Goal: Complete application form

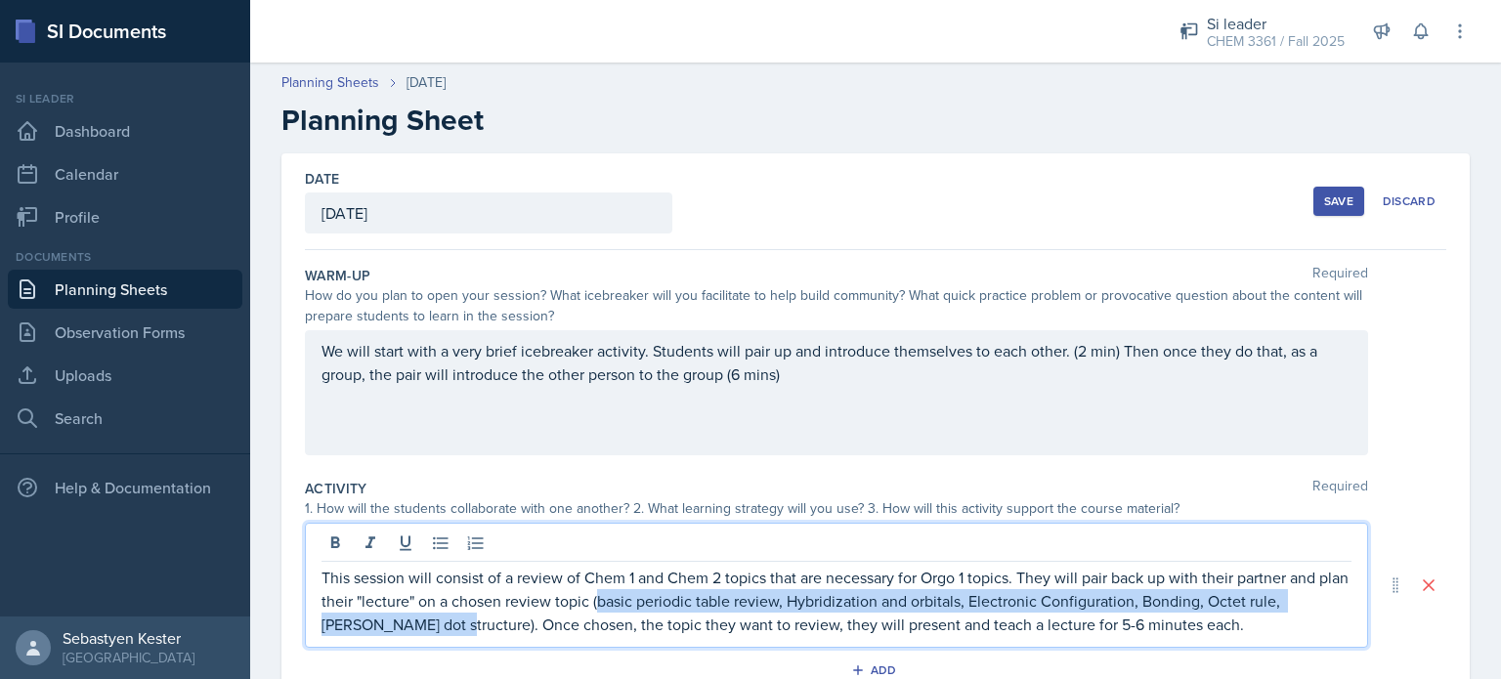
scroll to position [303, 0]
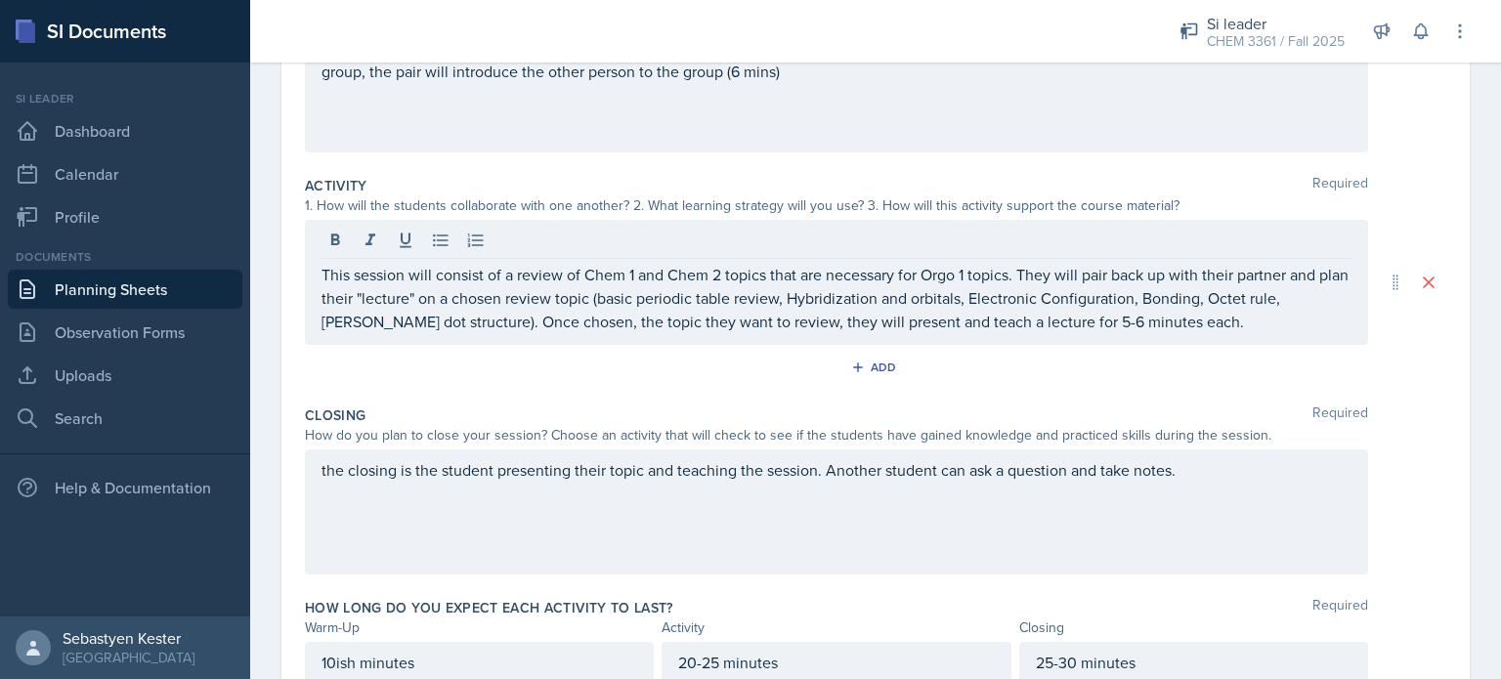
click at [541, 403] on div "Closing Required How do you plan to close your session? Choose an activity that…" at bounding box center [876, 494] width 1142 height 193
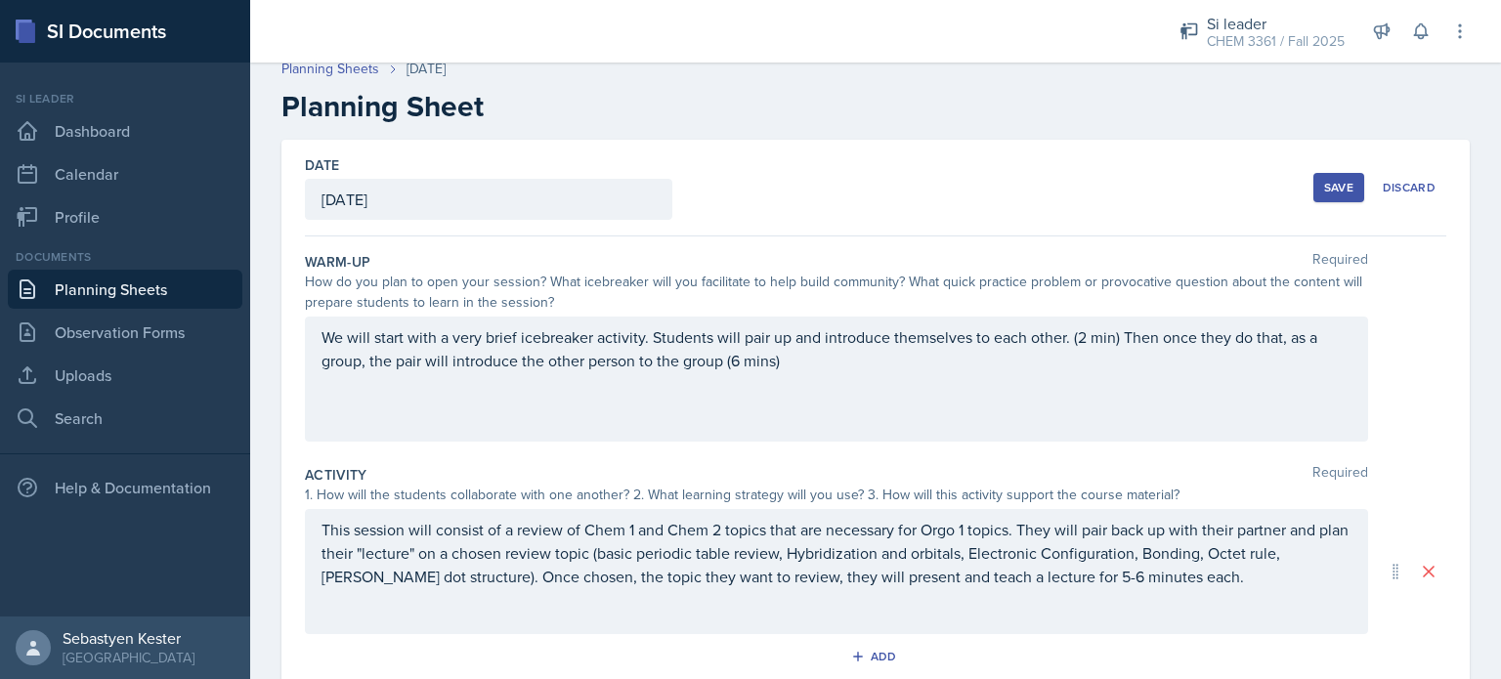
scroll to position [0, 0]
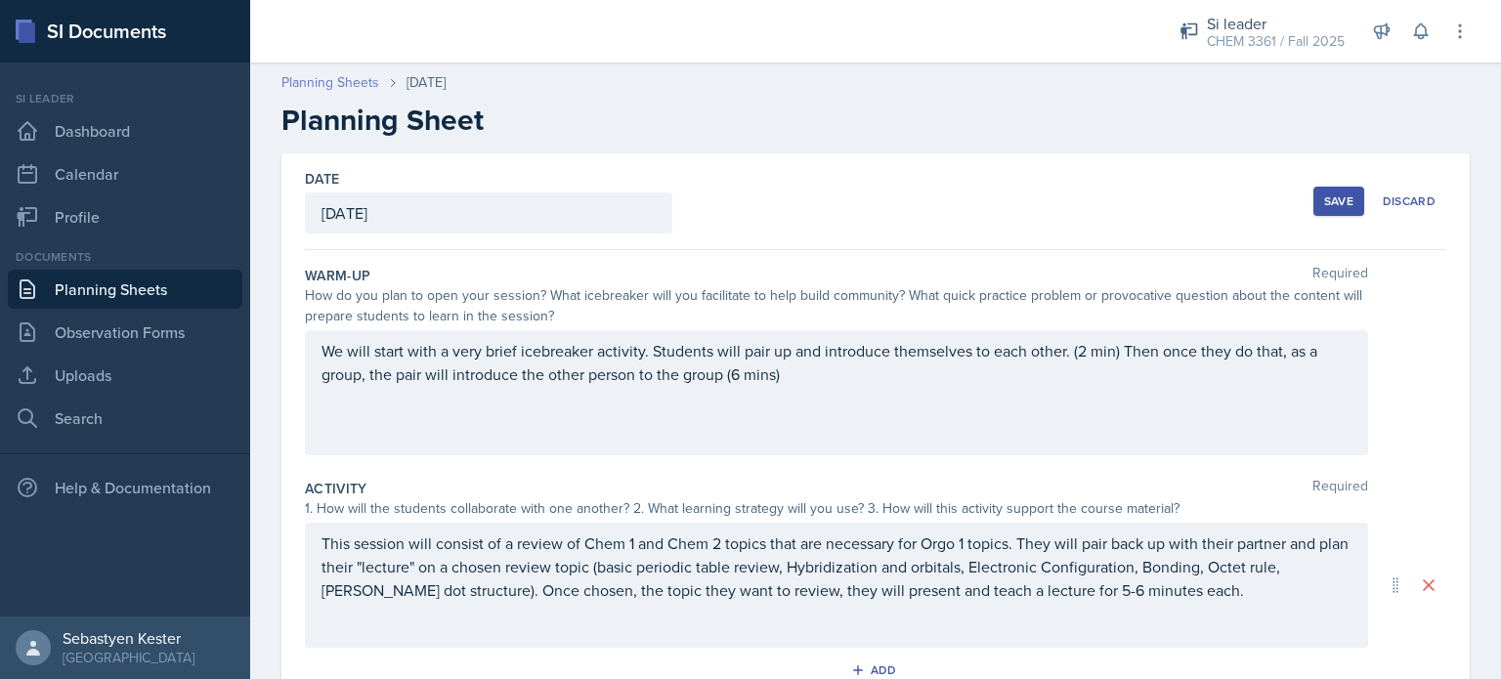
click at [350, 83] on link "Planning Sheets" at bounding box center [331, 82] width 98 height 21
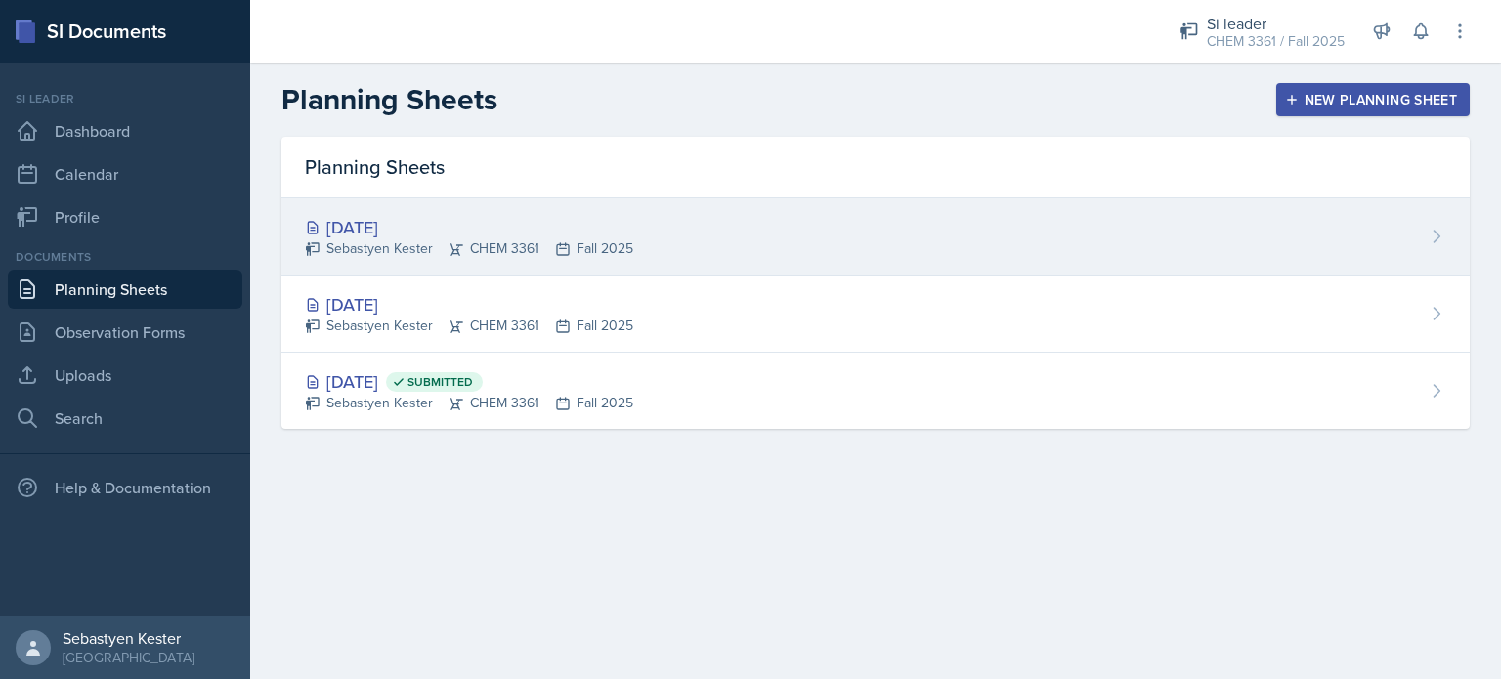
click at [438, 229] on div "[DATE]" at bounding box center [469, 227] width 328 height 26
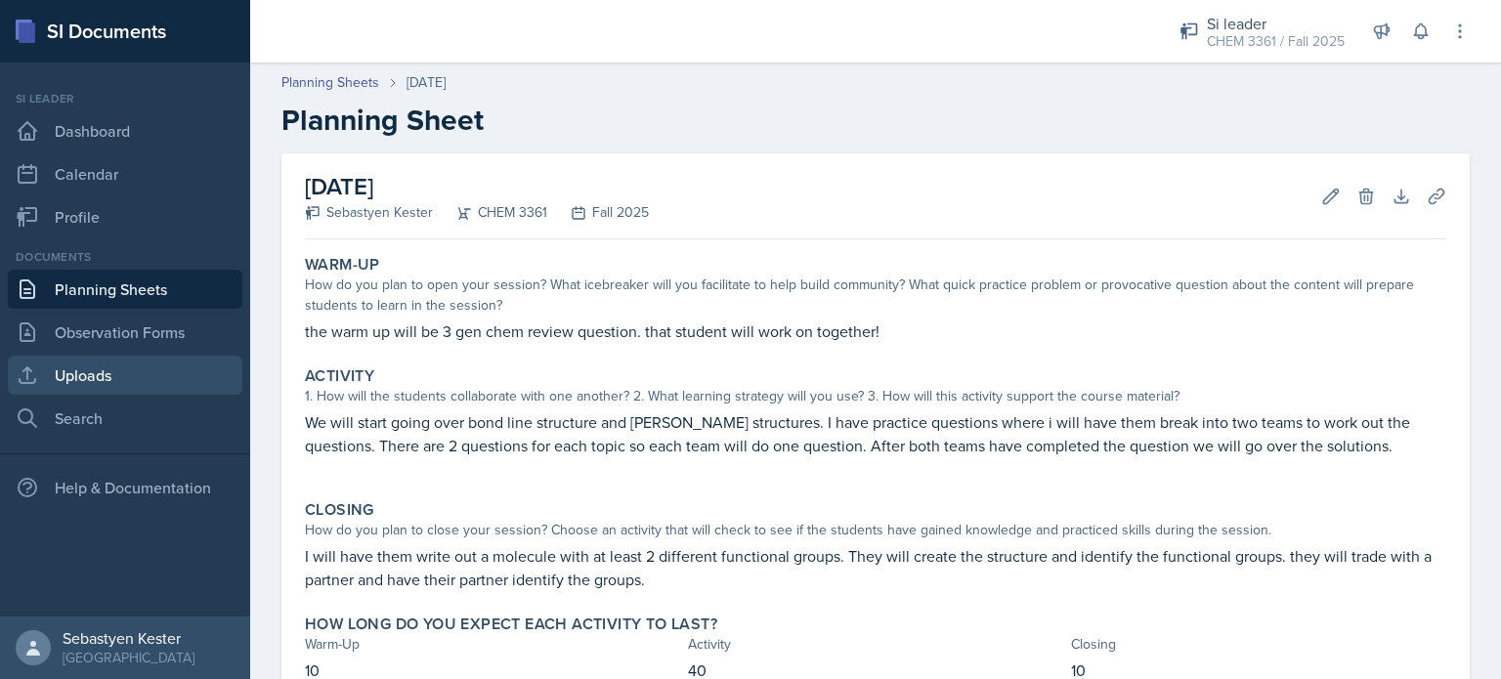
click at [102, 371] on link "Uploads" at bounding box center [125, 375] width 235 height 39
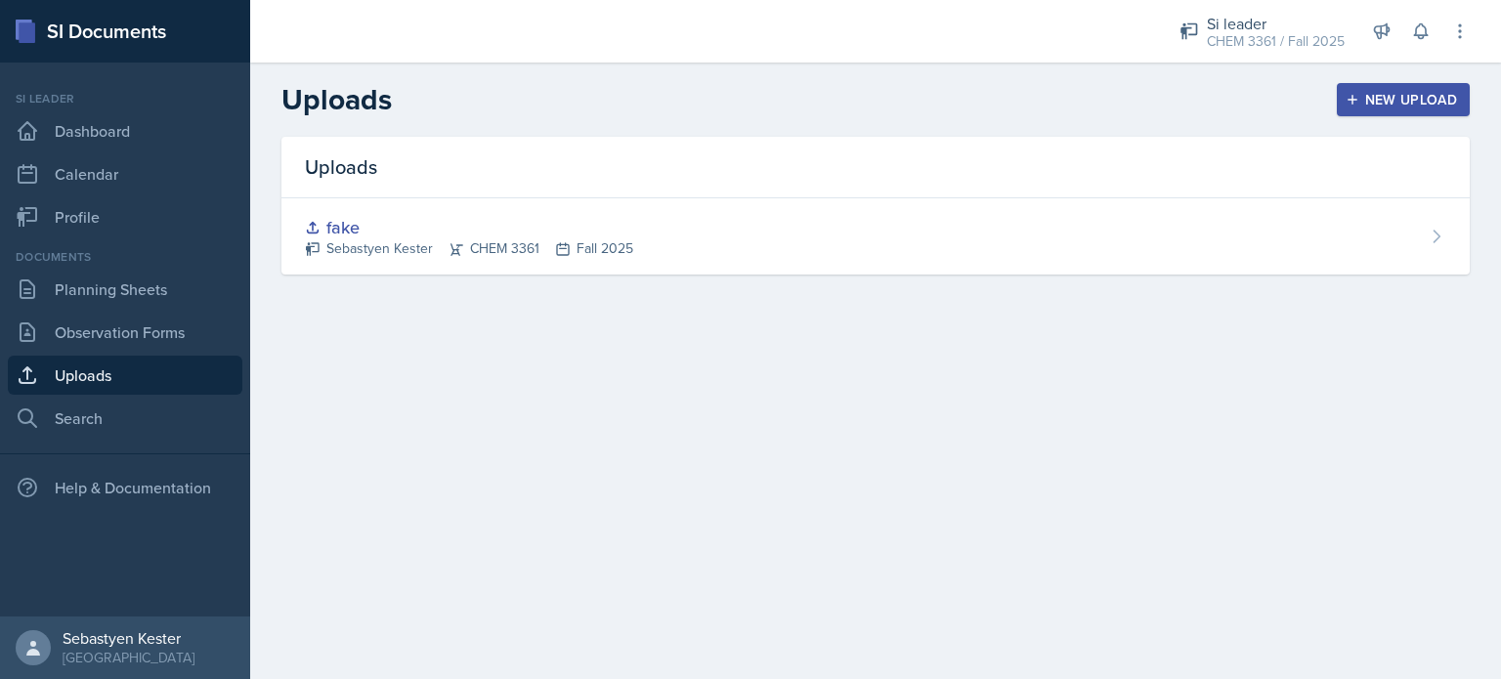
click at [1349, 95] on icon "button" at bounding box center [1353, 100] width 14 height 14
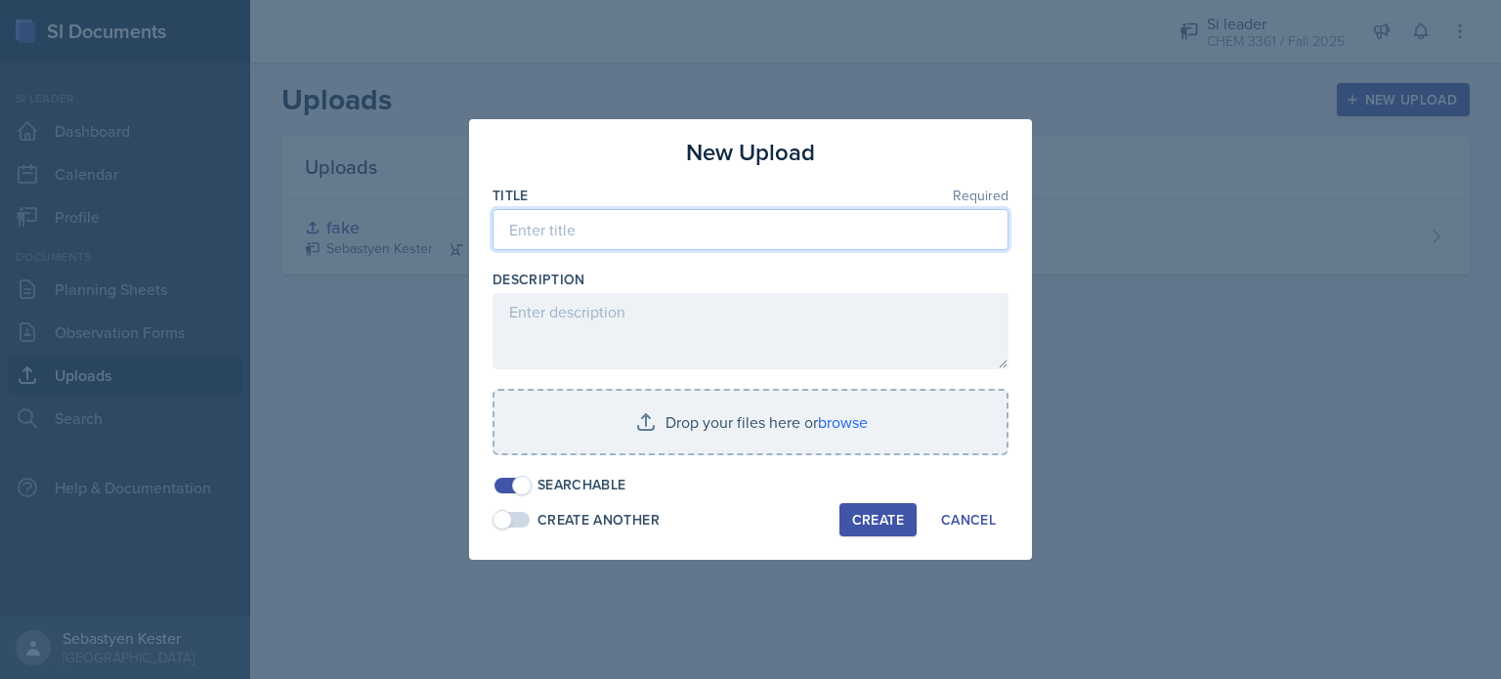
click at [575, 226] on input at bounding box center [751, 229] width 516 height 41
type input "1"
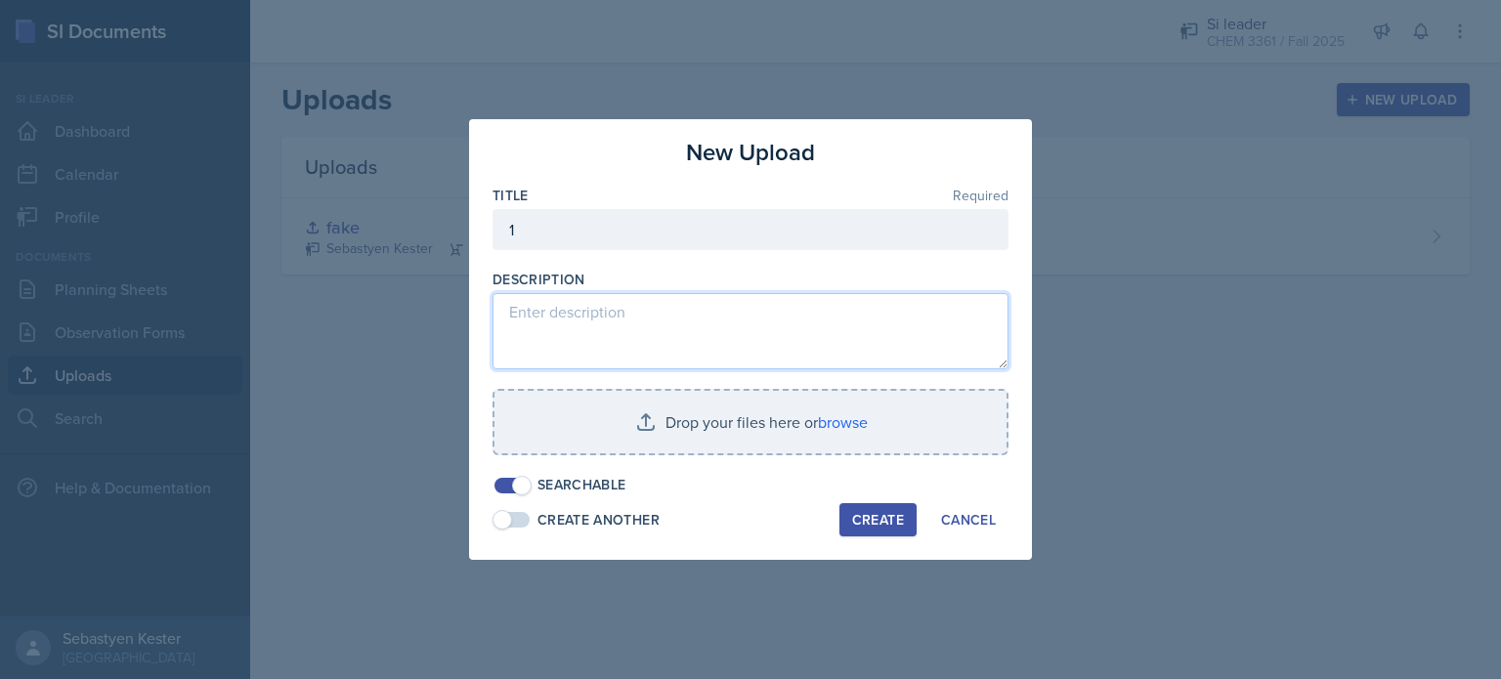
click at [598, 338] on textarea at bounding box center [751, 331] width 516 height 76
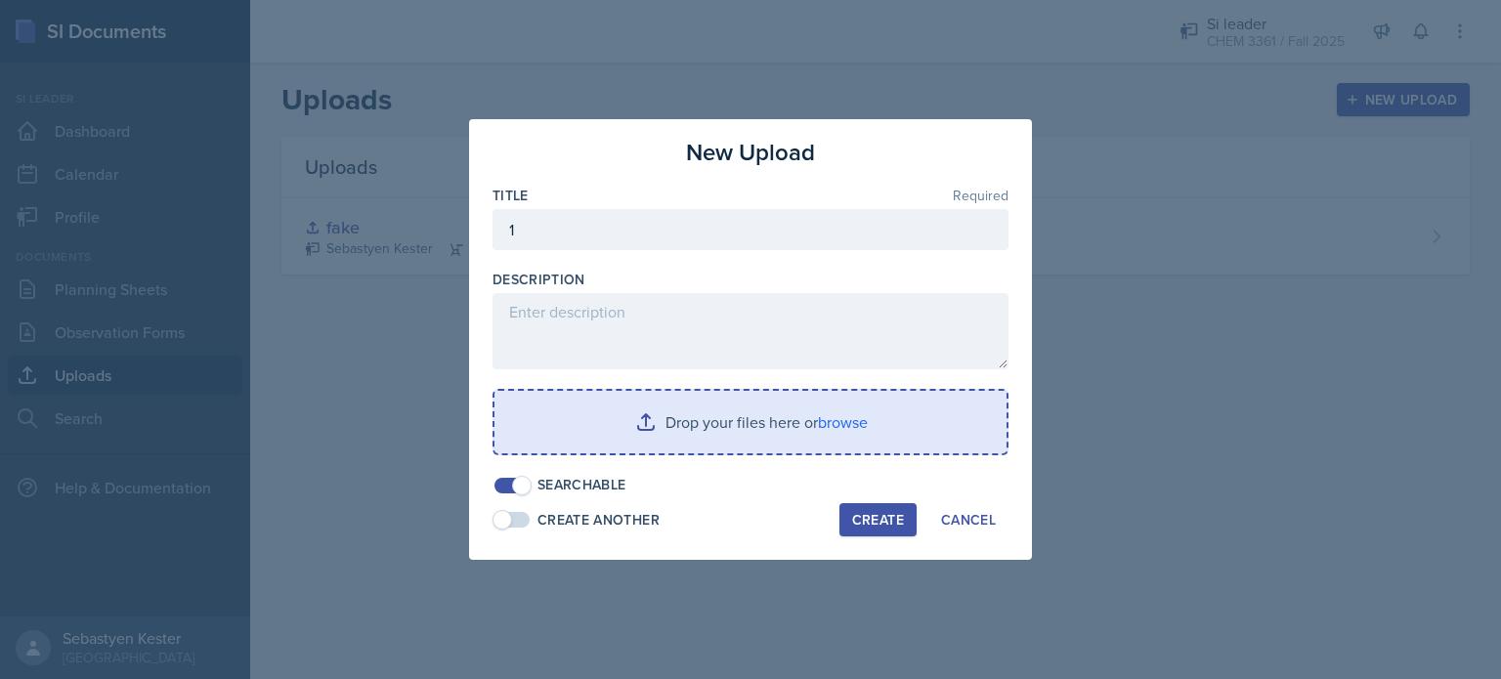
click at [751, 423] on input "file" at bounding box center [751, 422] width 512 height 63
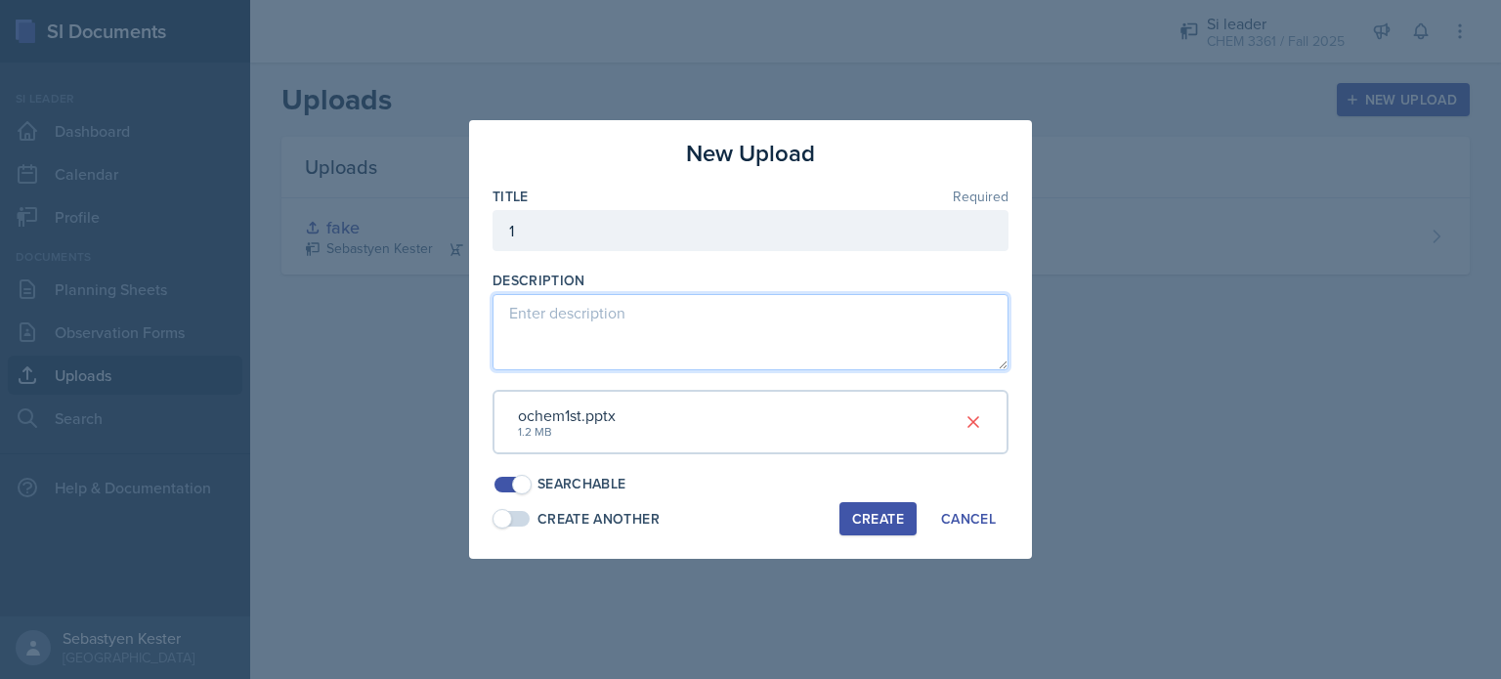
click at [594, 324] on textarea at bounding box center [751, 332] width 516 height 76
type textarea "gen chem review with bondline"
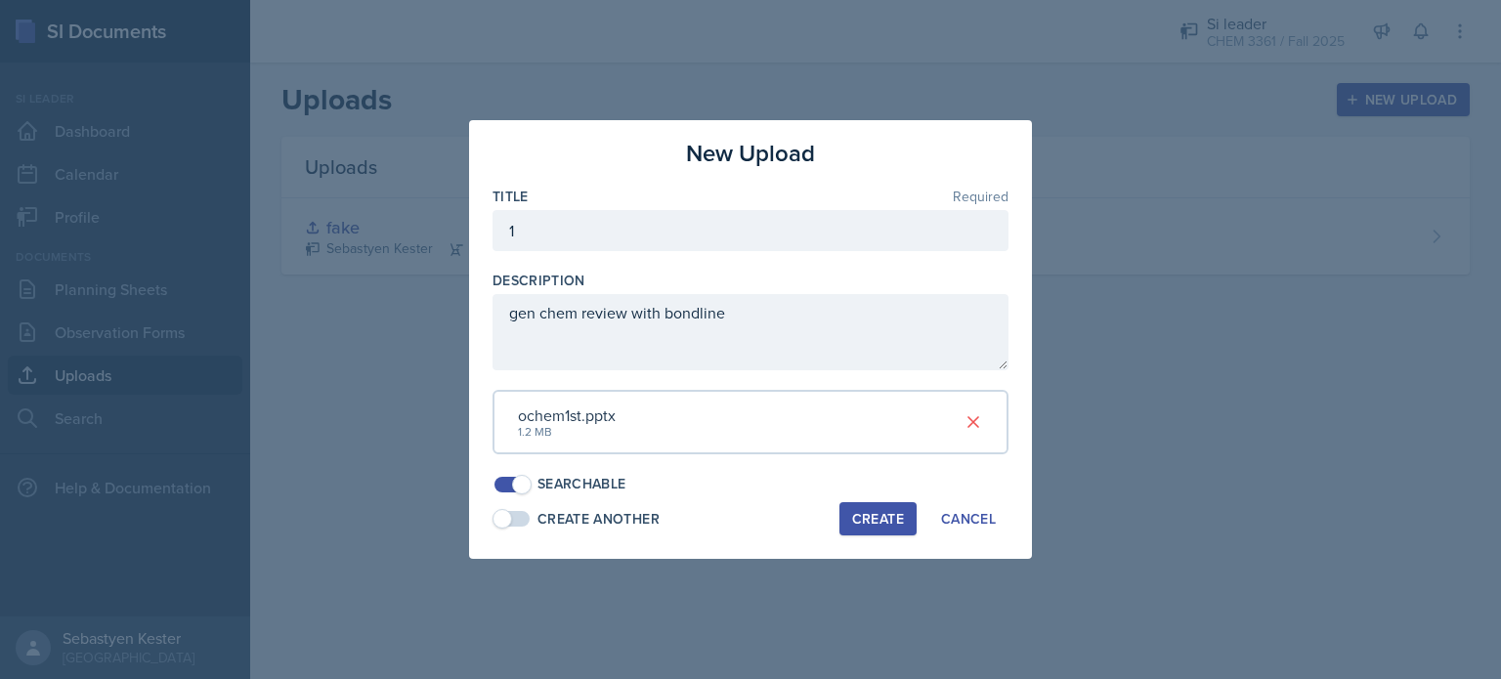
click at [877, 528] on button "Create" at bounding box center [878, 518] width 77 height 33
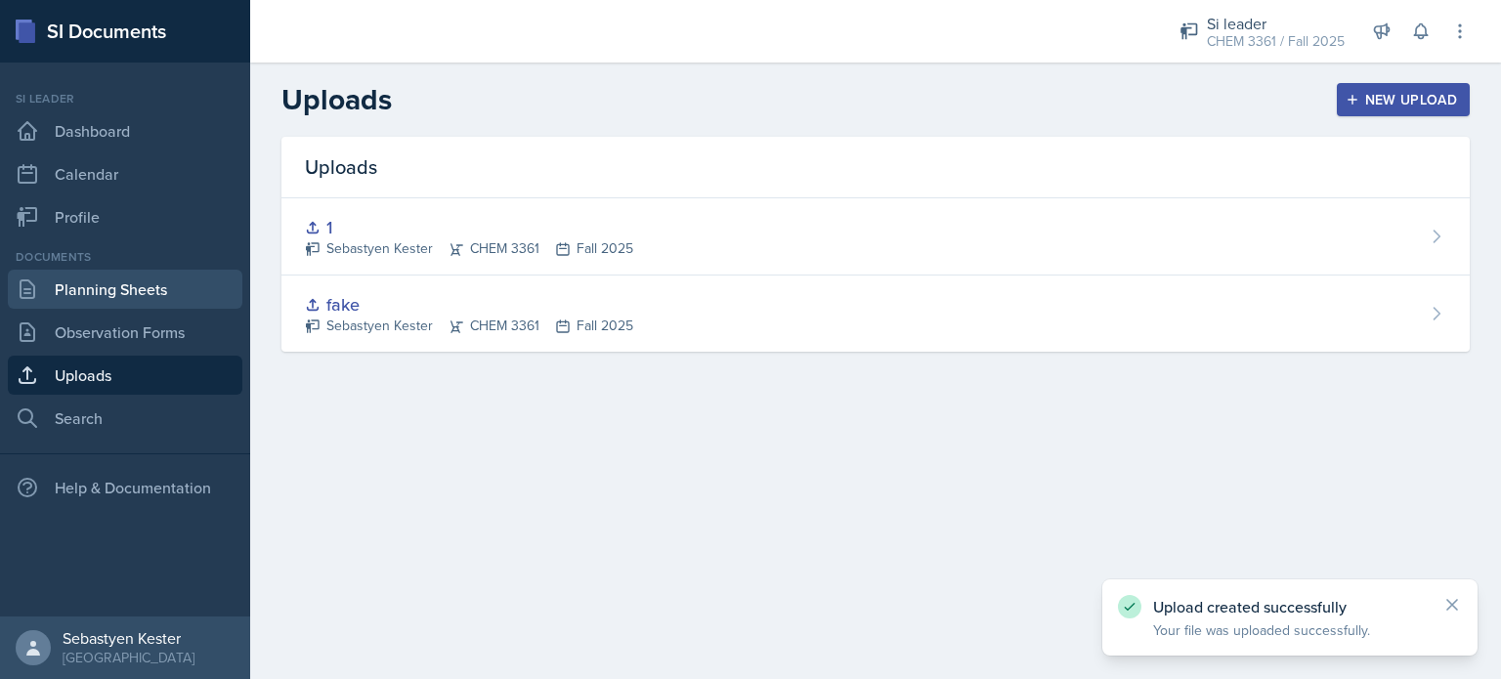
click at [96, 297] on link "Planning Sheets" at bounding box center [125, 289] width 235 height 39
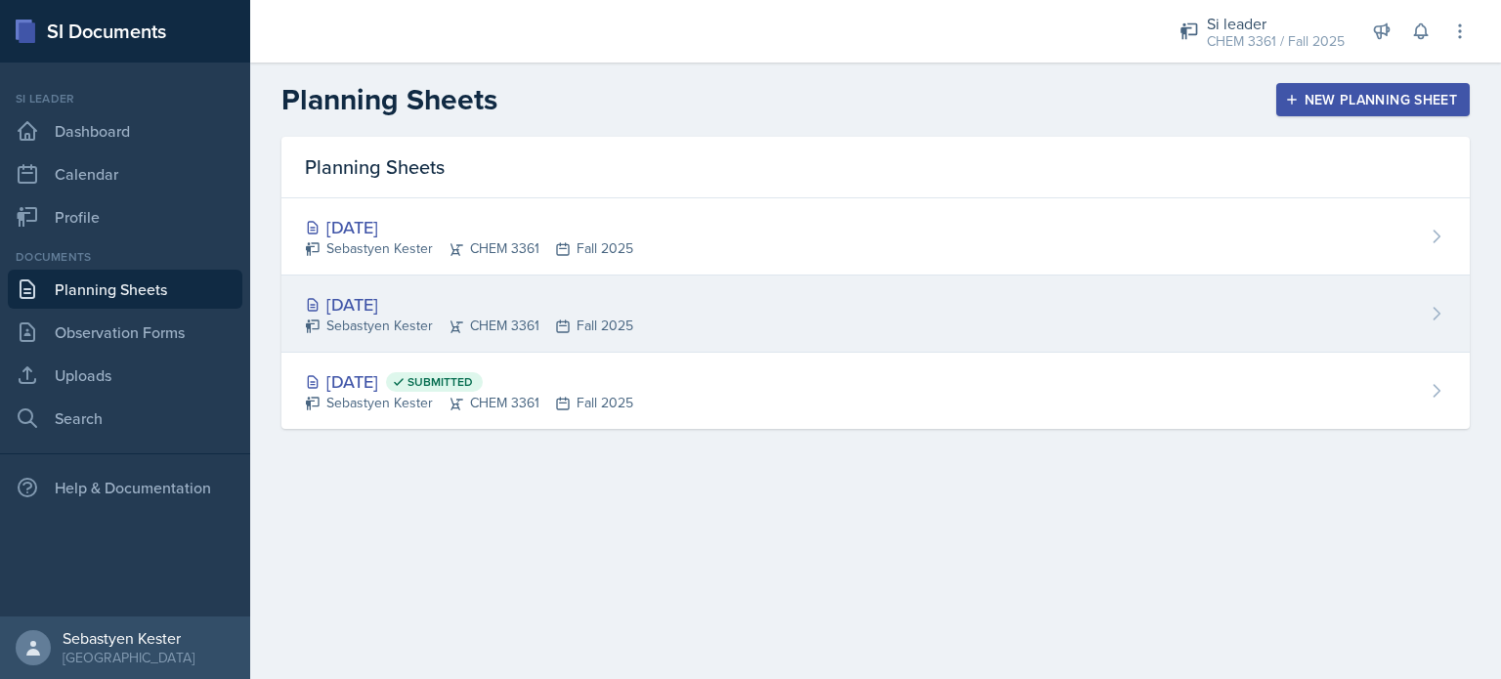
click at [380, 299] on div "[DATE]" at bounding box center [469, 304] width 328 height 26
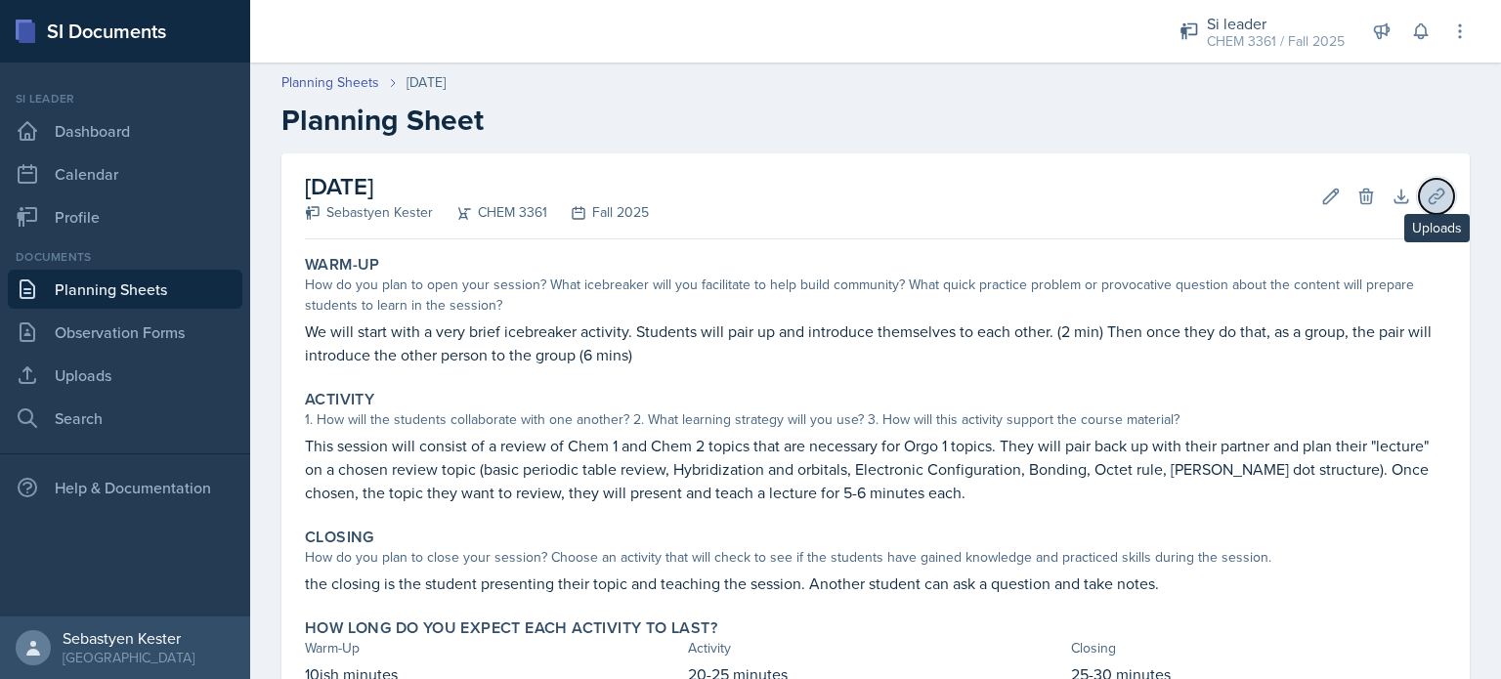
click at [1427, 196] on icon at bounding box center [1437, 197] width 20 height 20
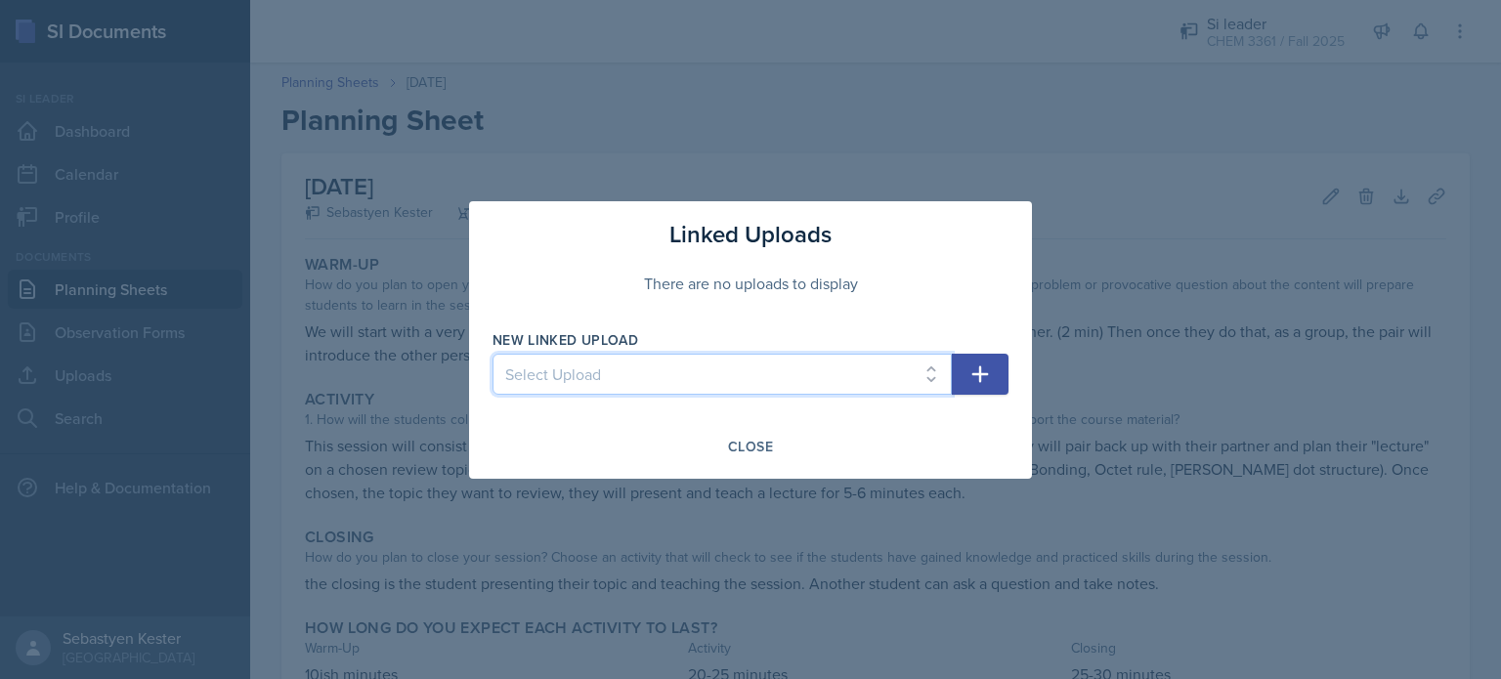
click at [787, 384] on select "Select Upload fake 1" at bounding box center [722, 374] width 459 height 41
select select "e9d0dded-e4a6-496c-acab-9494a134c7de"
click at [493, 354] on select "Select Upload fake 1" at bounding box center [722, 374] width 459 height 41
click at [974, 377] on icon "button" at bounding box center [980, 374] width 23 height 23
select select
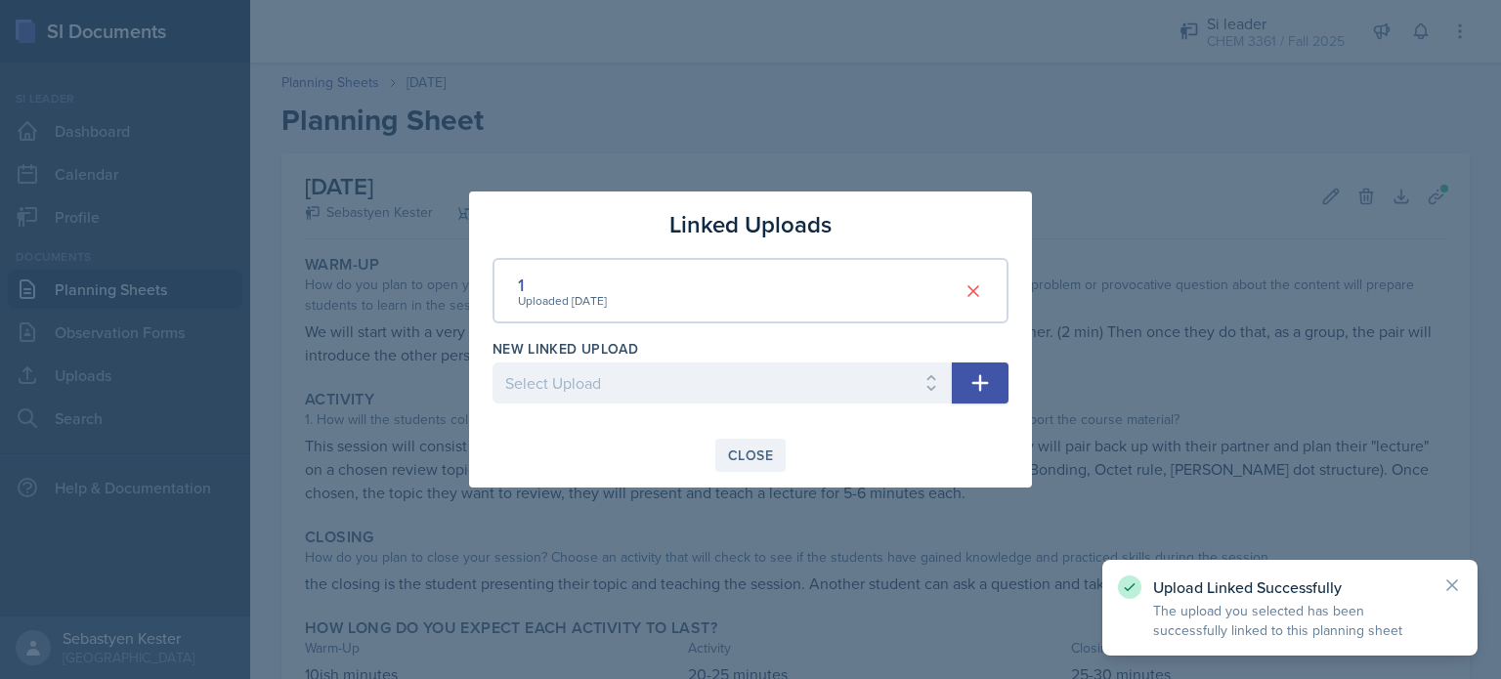
click at [768, 455] on div "Close" at bounding box center [750, 456] width 45 height 16
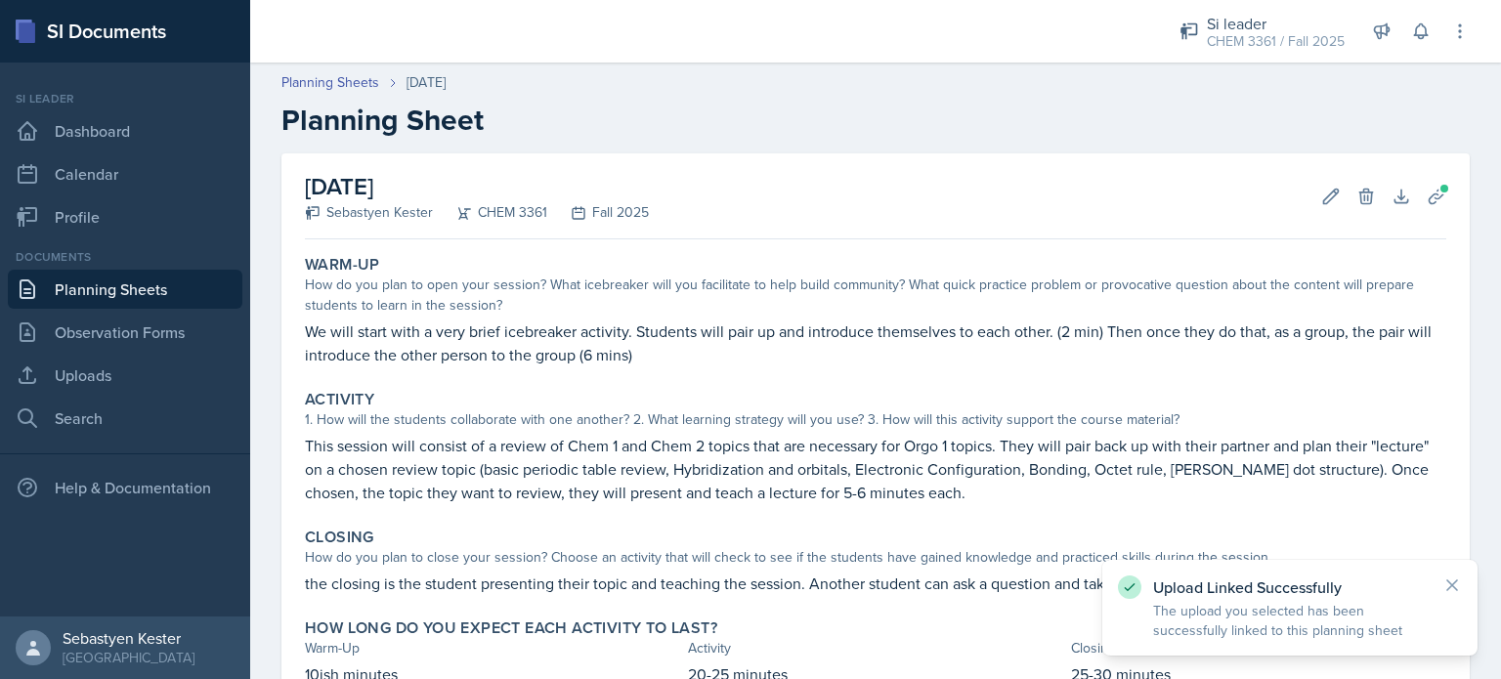
scroll to position [141, 0]
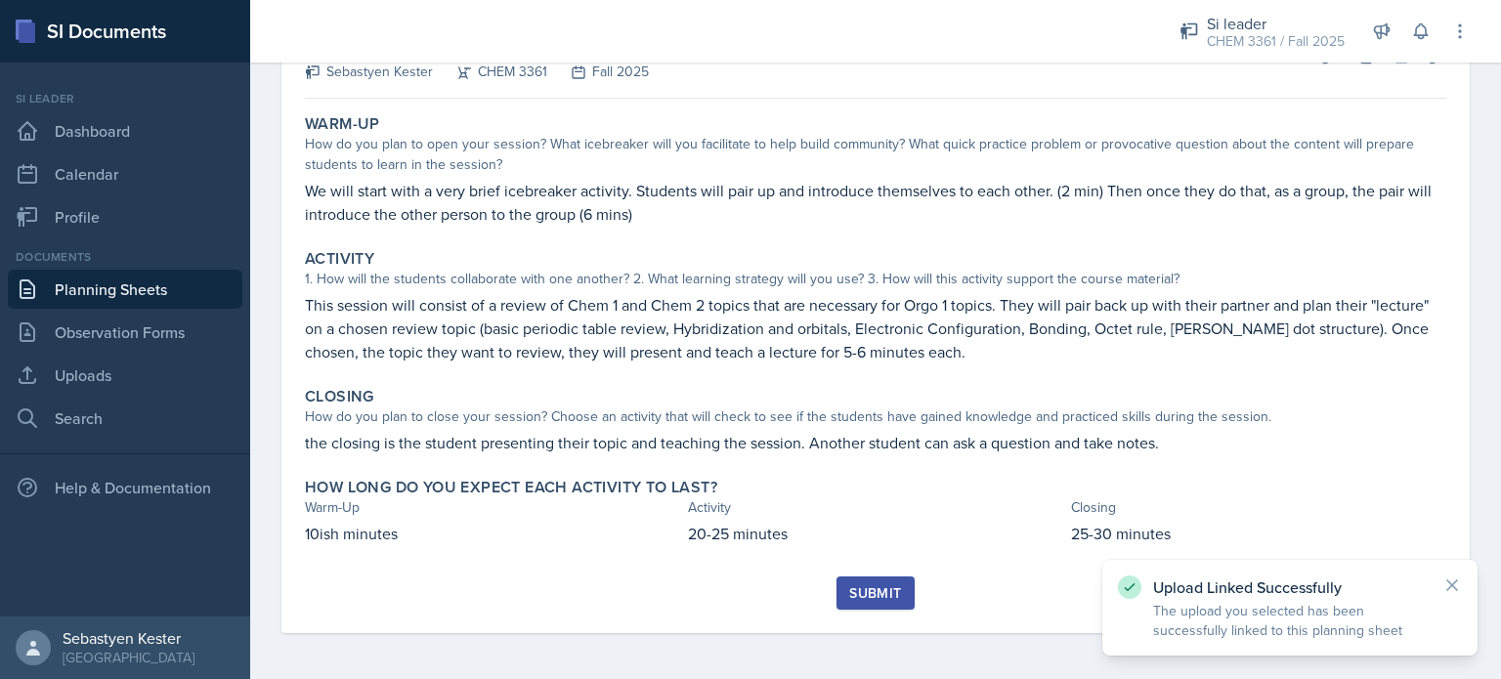
click at [867, 597] on div "Submit" at bounding box center [875, 594] width 52 height 16
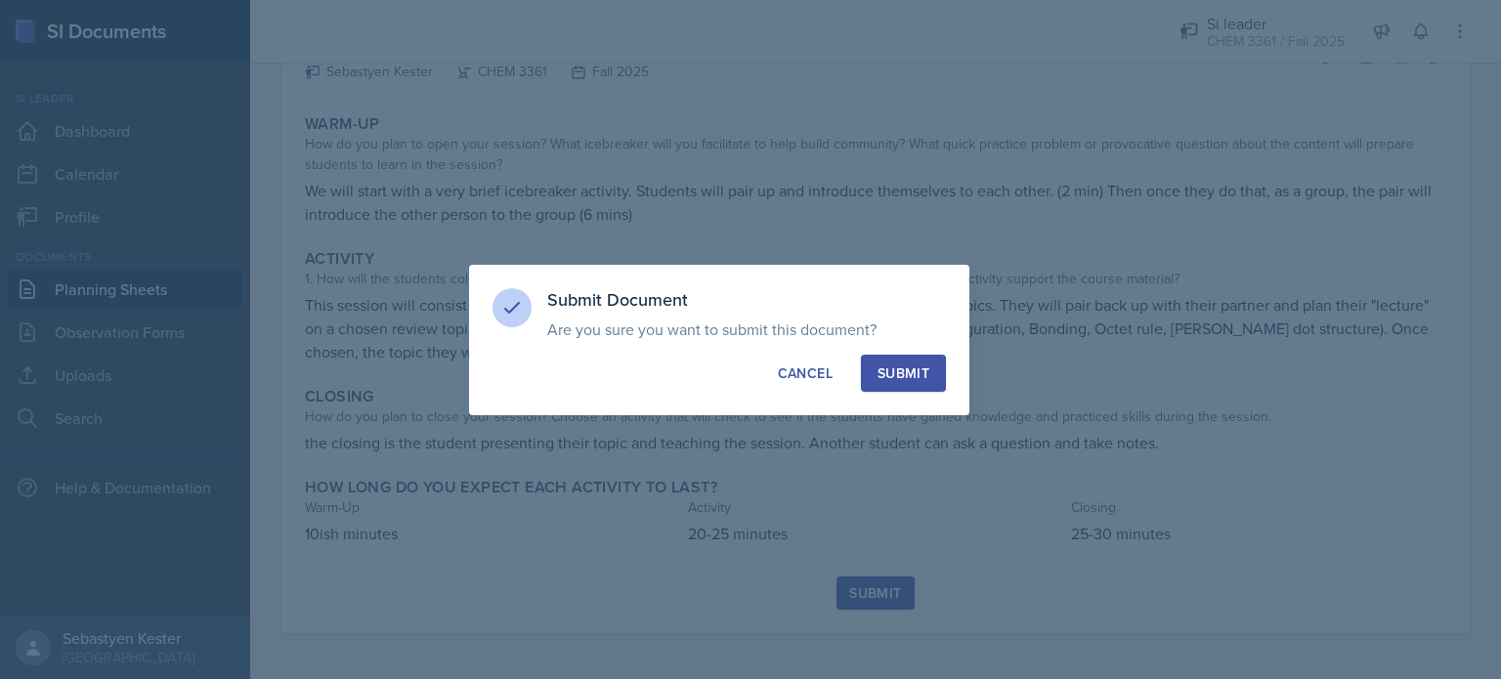
click at [935, 379] on button "Submit" at bounding box center [903, 373] width 85 height 37
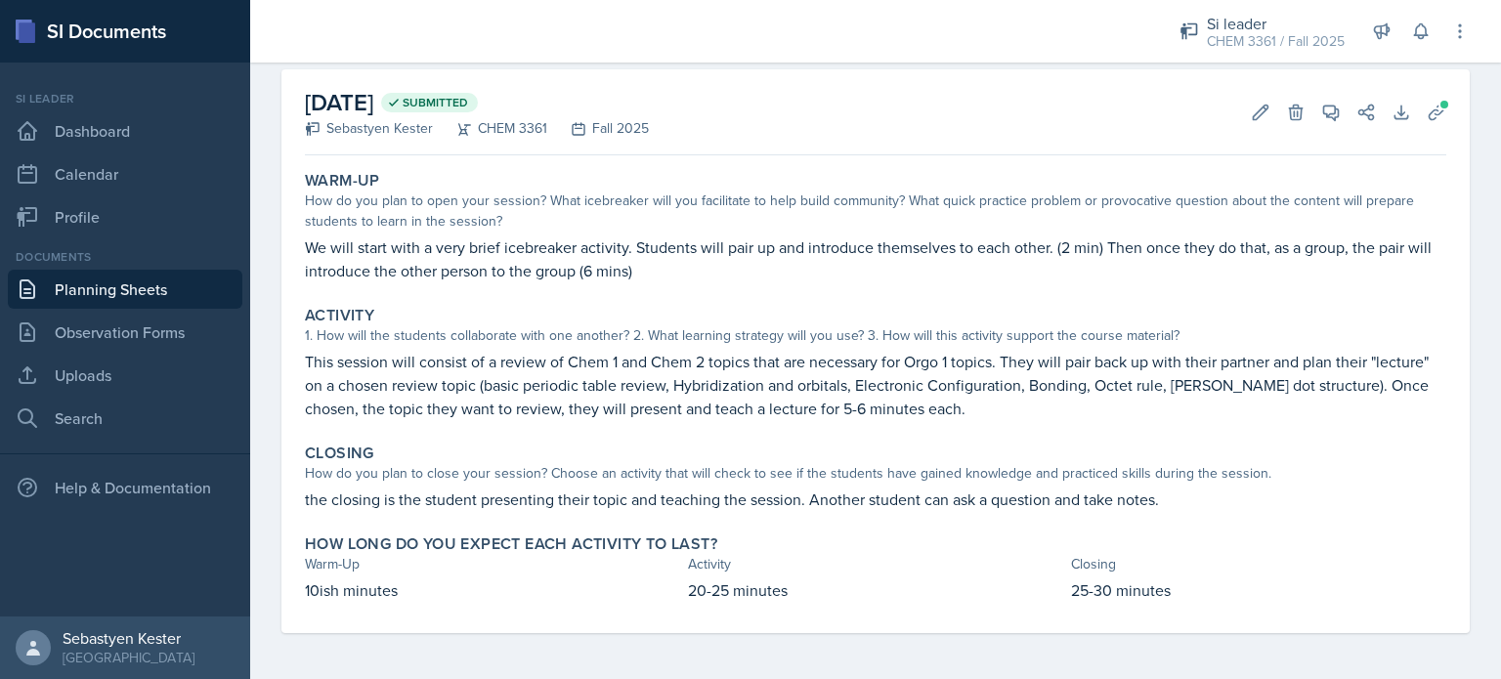
scroll to position [0, 0]
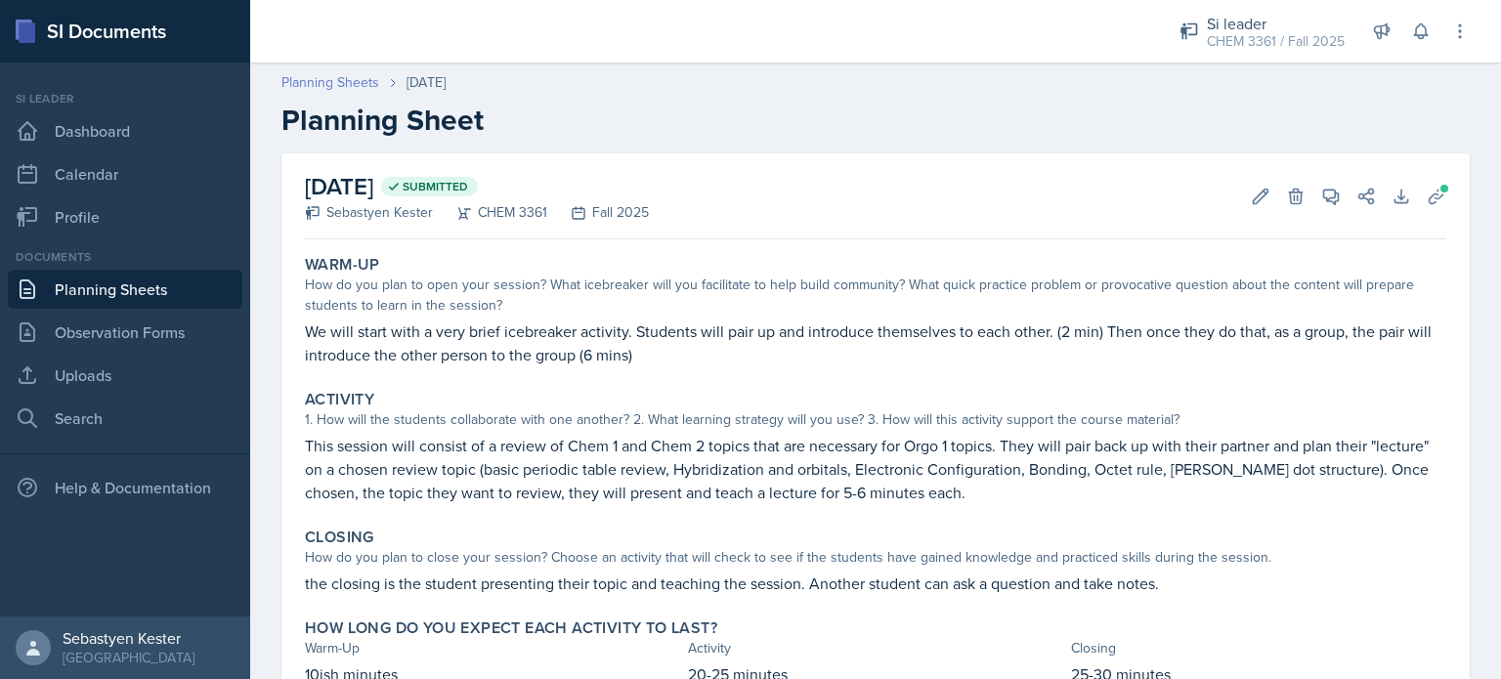
click at [344, 84] on link "Planning Sheets" at bounding box center [331, 82] width 98 height 21
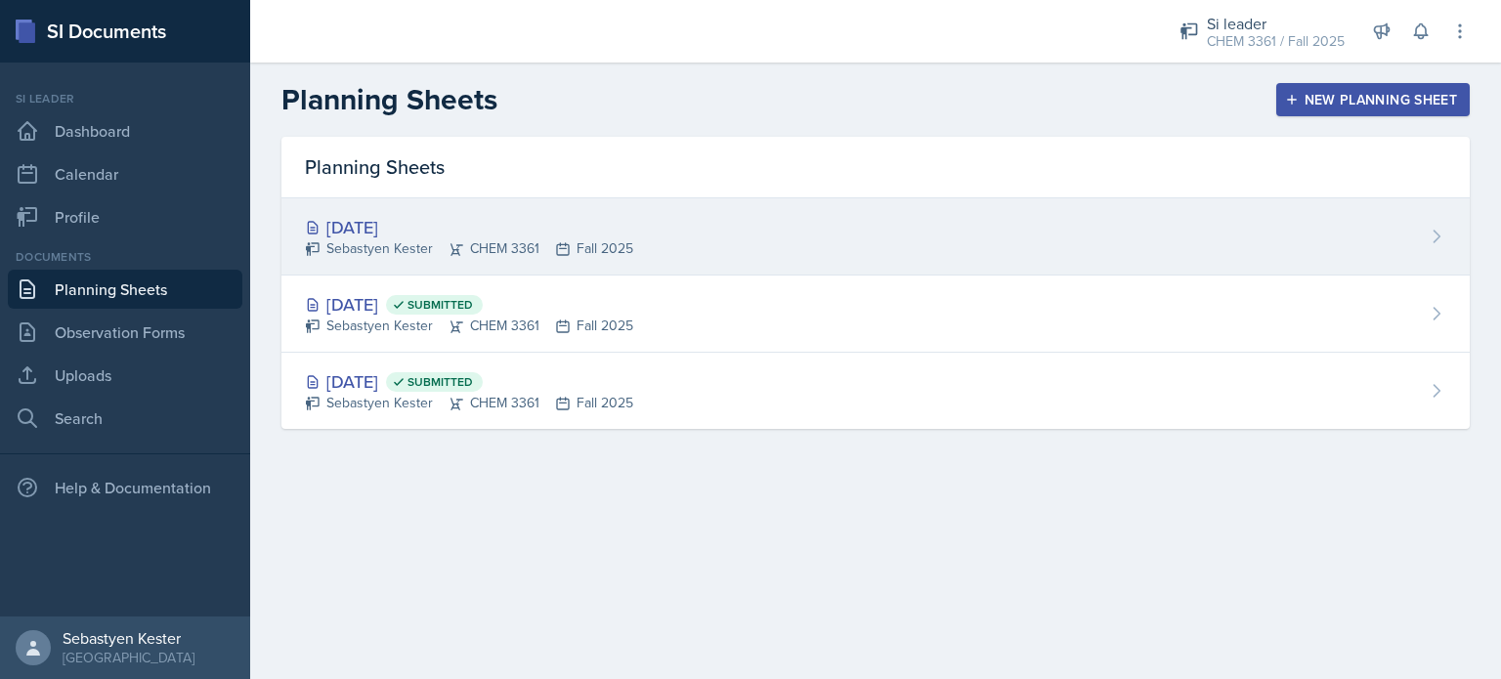
click at [433, 218] on div "[DATE]" at bounding box center [469, 227] width 328 height 26
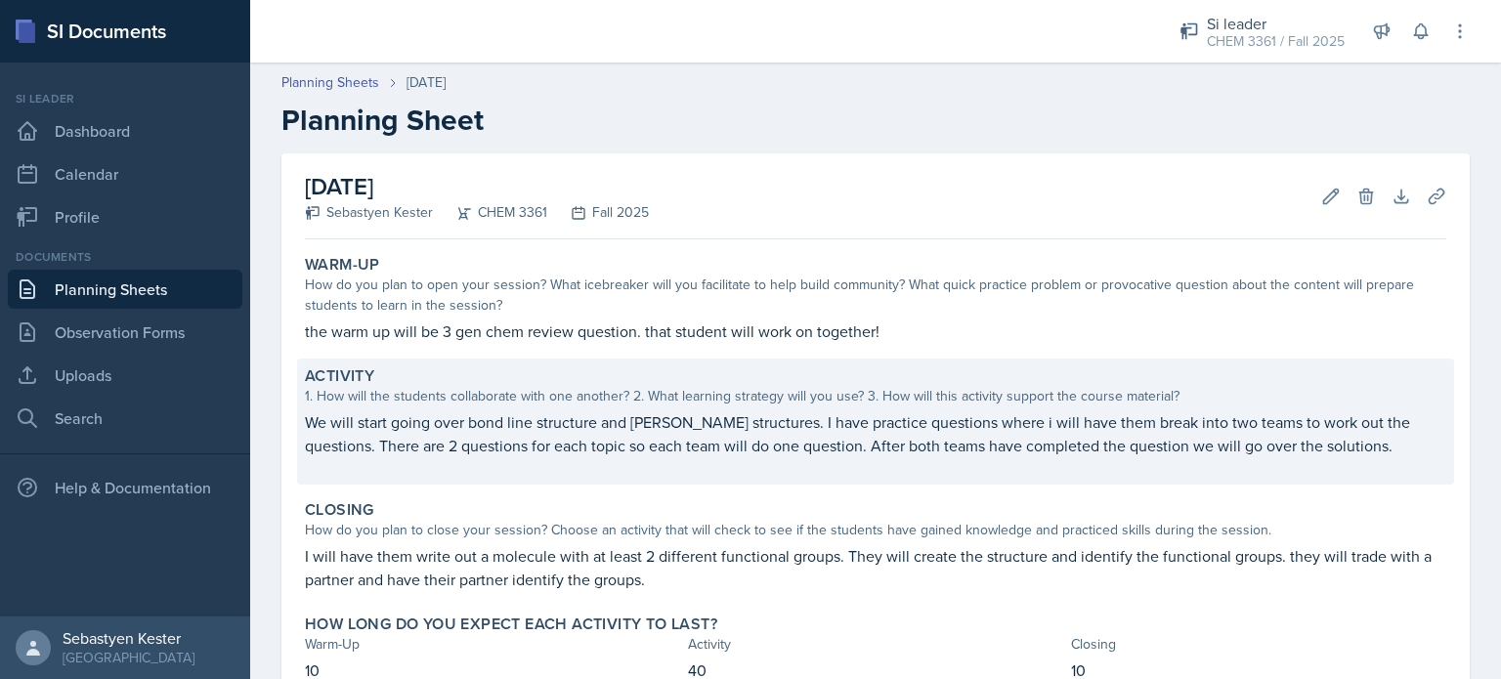
scroll to position [137, 0]
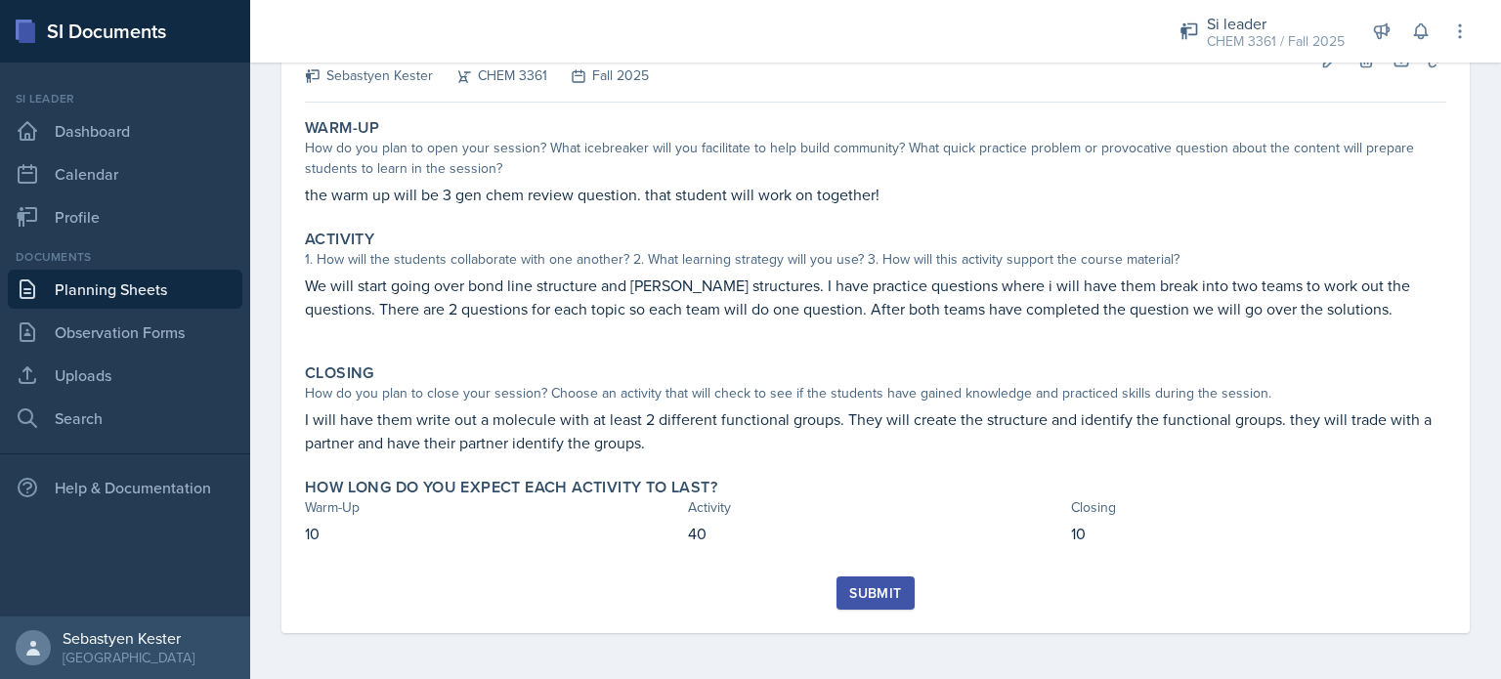
click at [849, 593] on div "Submit" at bounding box center [875, 594] width 52 height 16
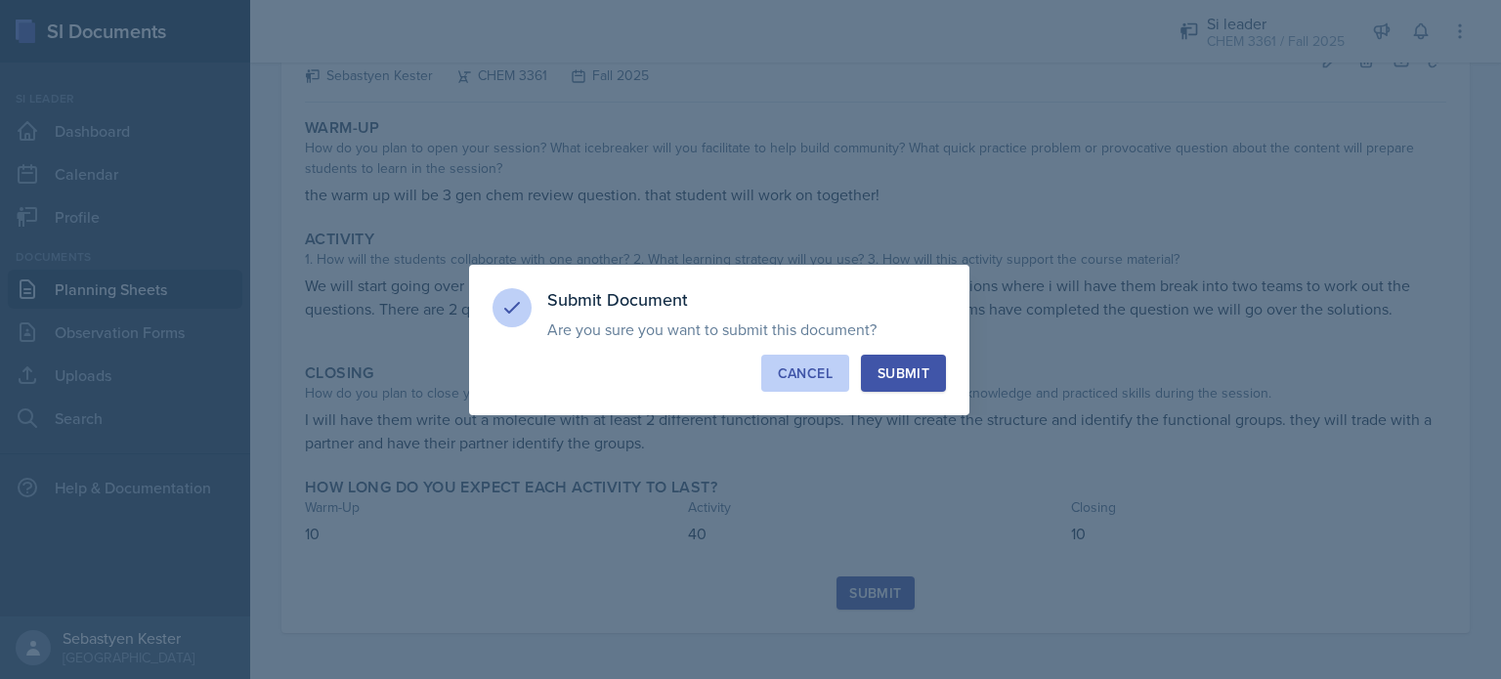
click at [805, 359] on button "Cancel" at bounding box center [805, 373] width 88 height 37
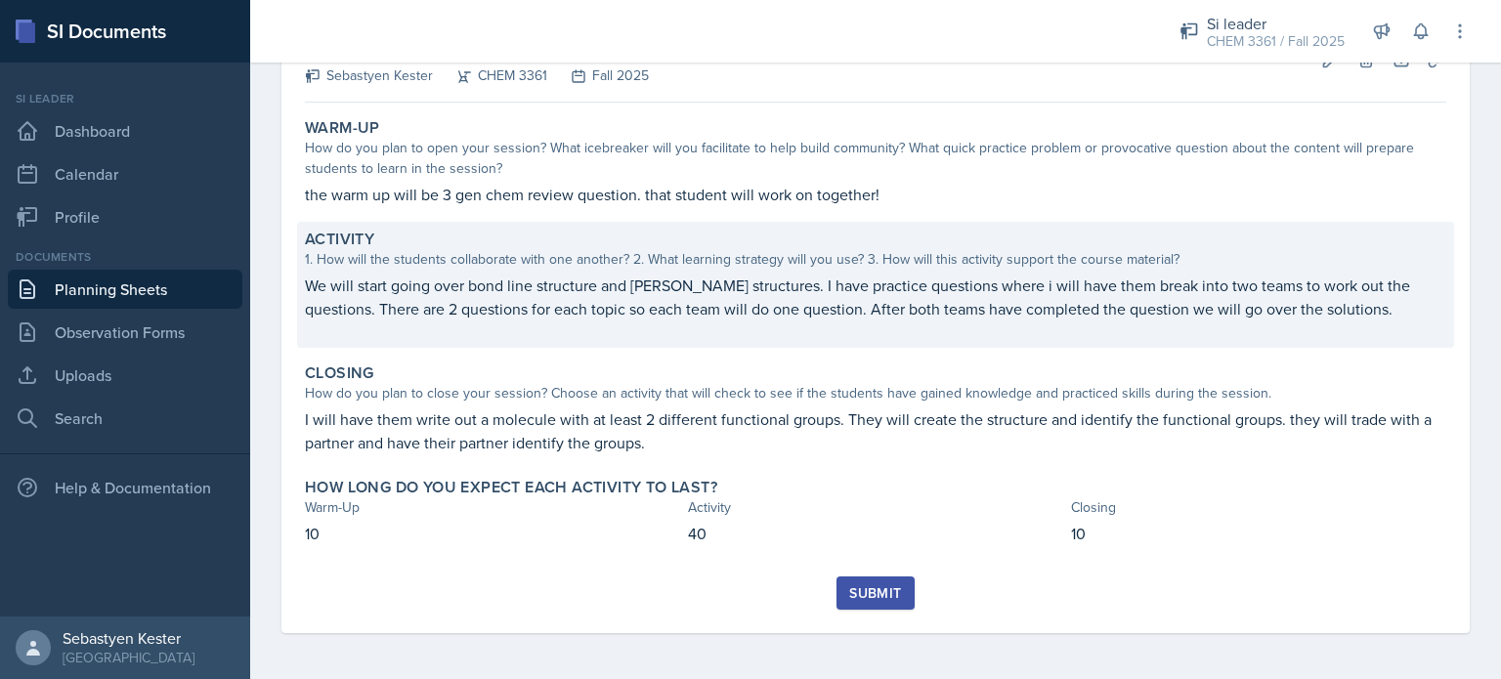
scroll to position [0, 0]
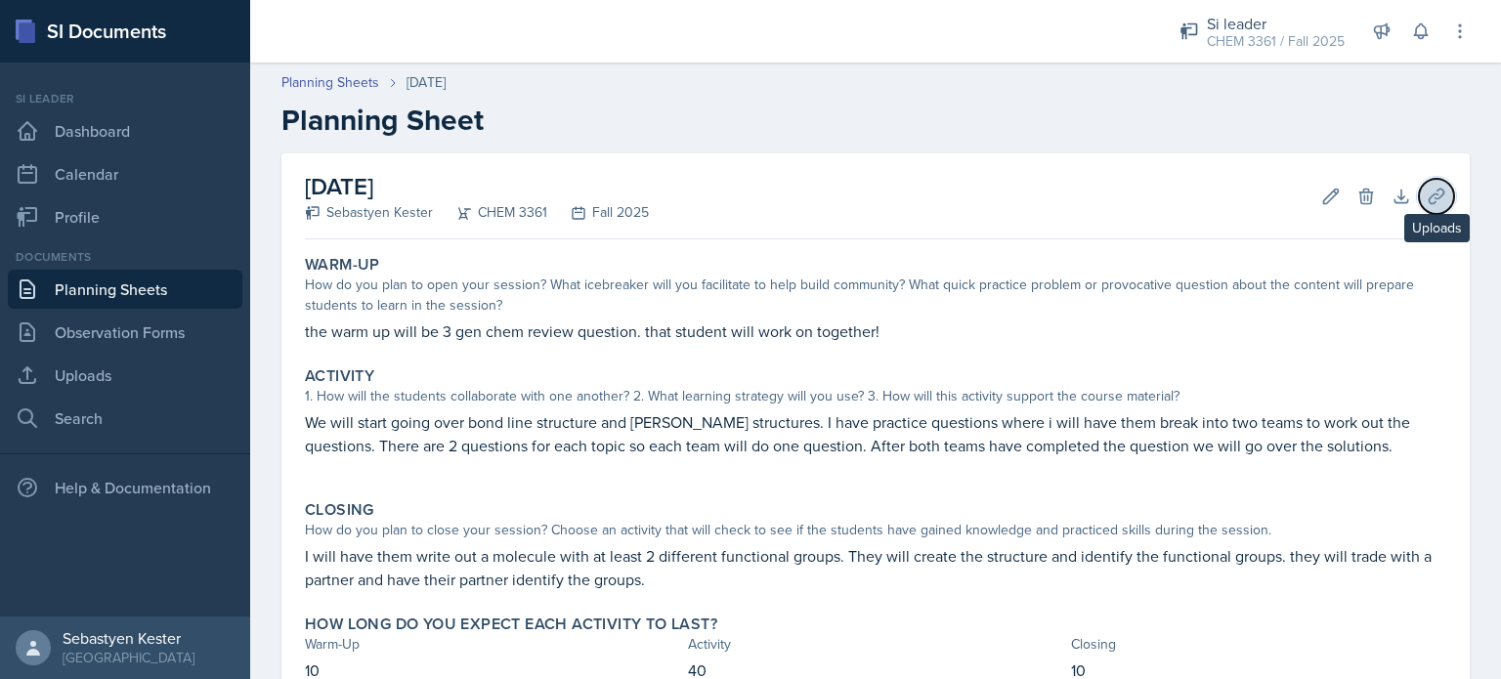
click at [1427, 193] on icon at bounding box center [1437, 197] width 20 height 20
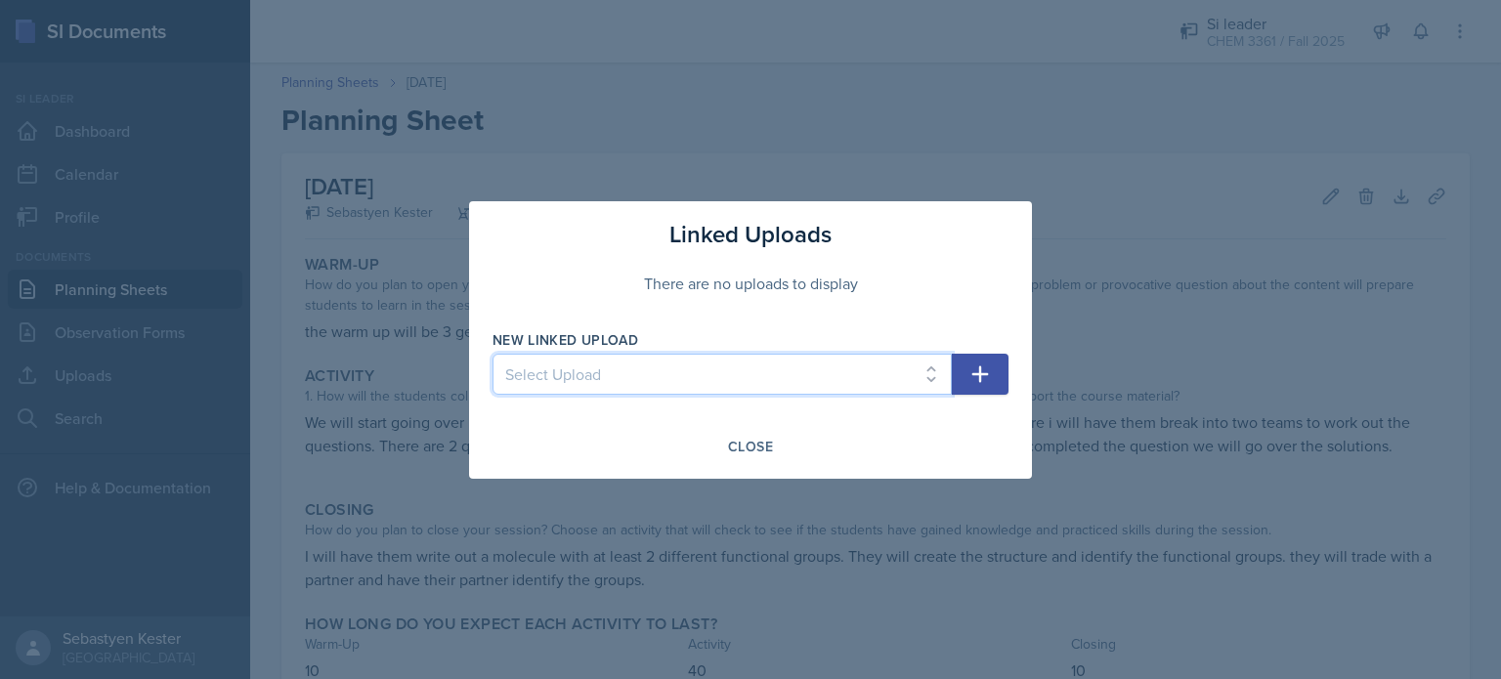
click at [676, 373] on select "Select Upload fake 1" at bounding box center [722, 374] width 459 height 41
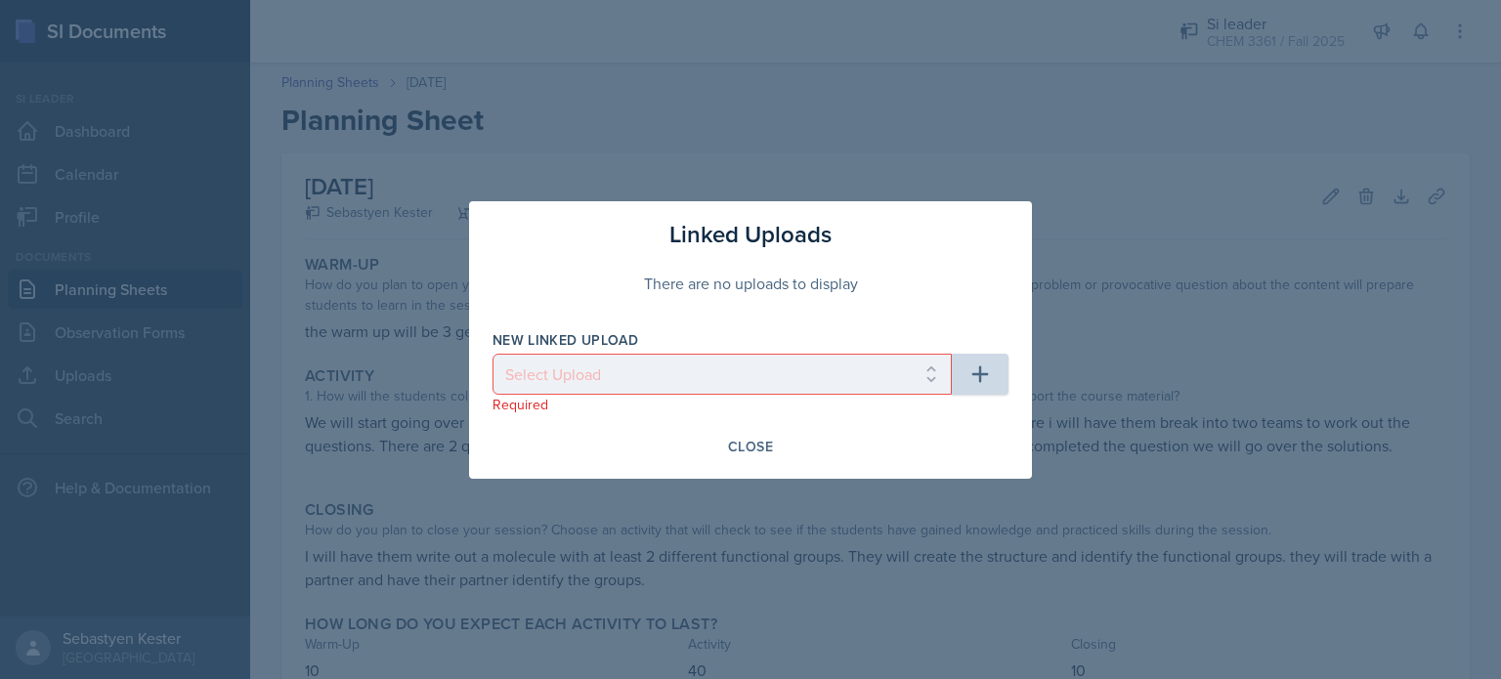
click at [550, 467] on div "Linked Uploads There are no uploads to display New Linked Upload Select Upload …" at bounding box center [750, 340] width 563 height 278
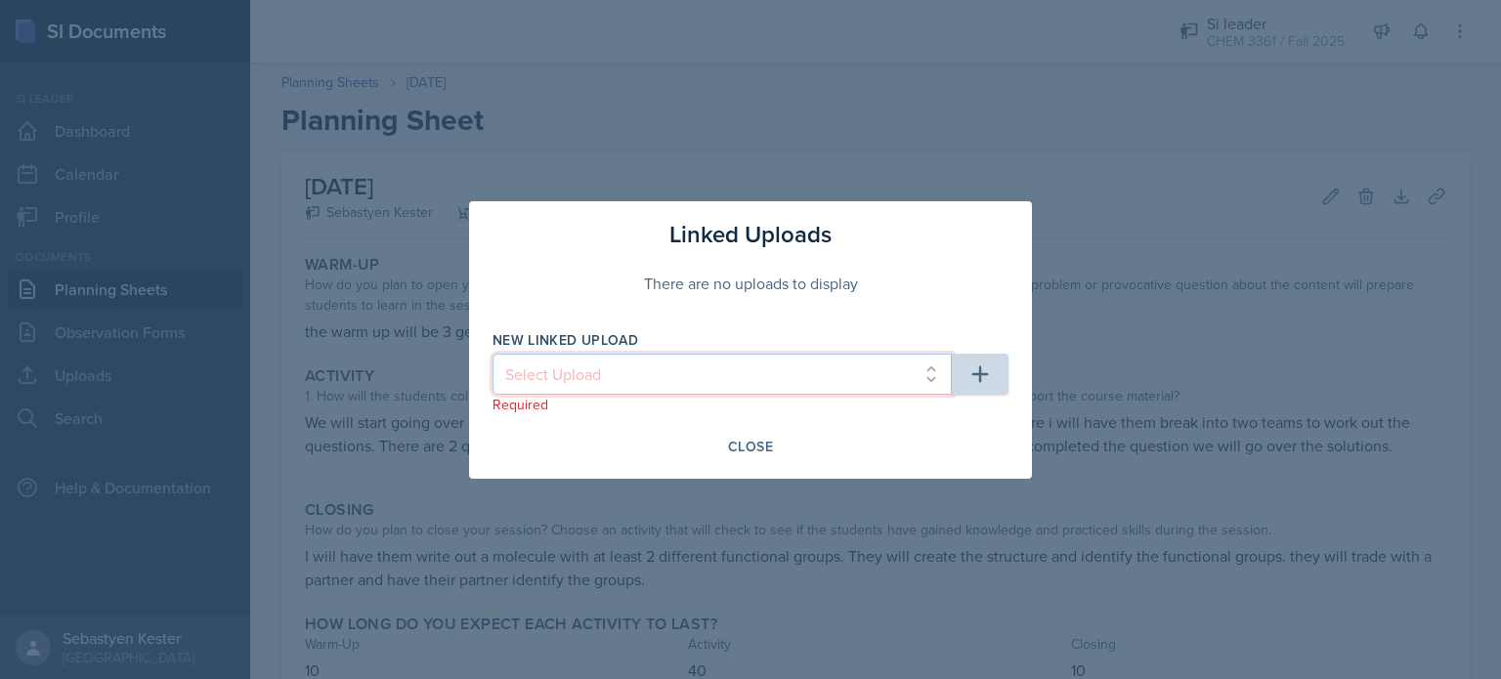
click at [735, 378] on select "Select Upload fake 1" at bounding box center [722, 374] width 459 height 41
select select "e9d0dded-e4a6-496c-acab-9494a134c7de"
click at [493, 354] on select "Select Upload fake 1" at bounding box center [722, 374] width 459 height 41
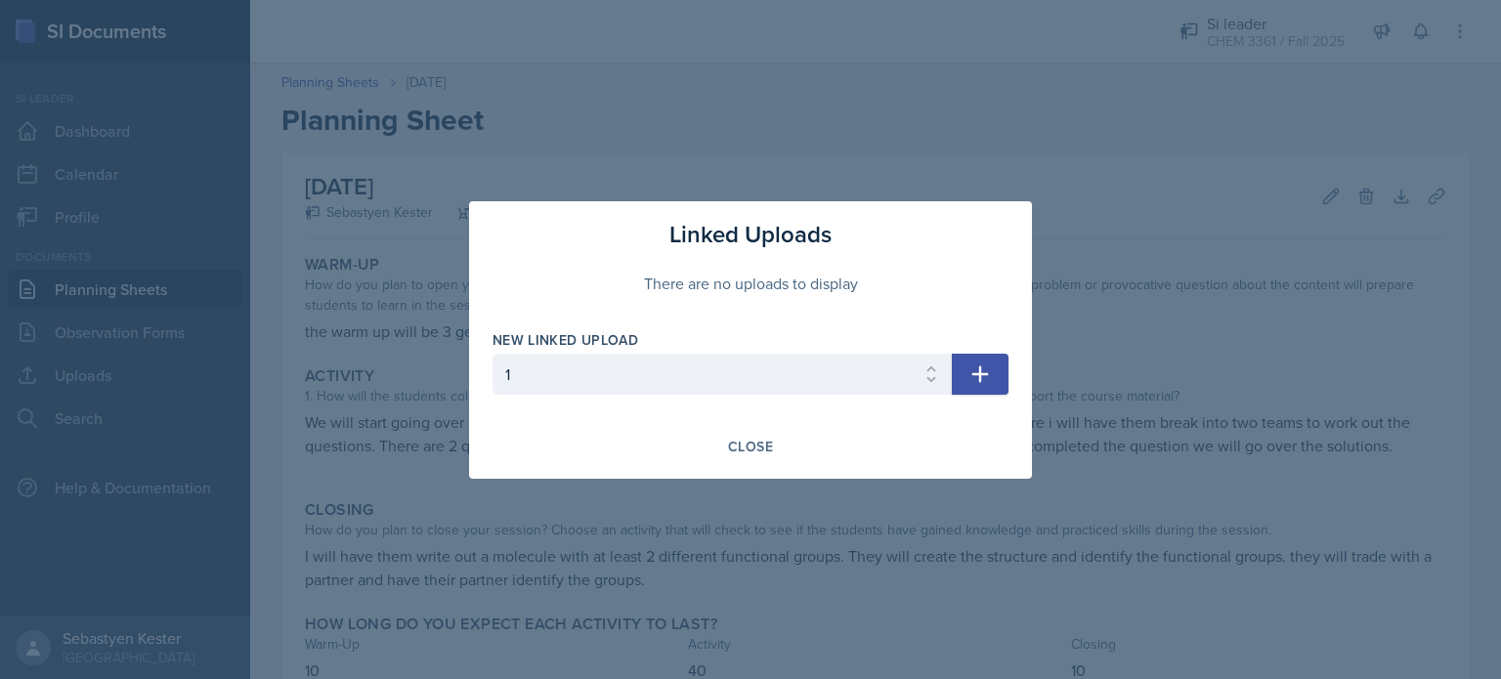
click at [981, 378] on icon "button" at bounding box center [981, 374] width 17 height 17
select select
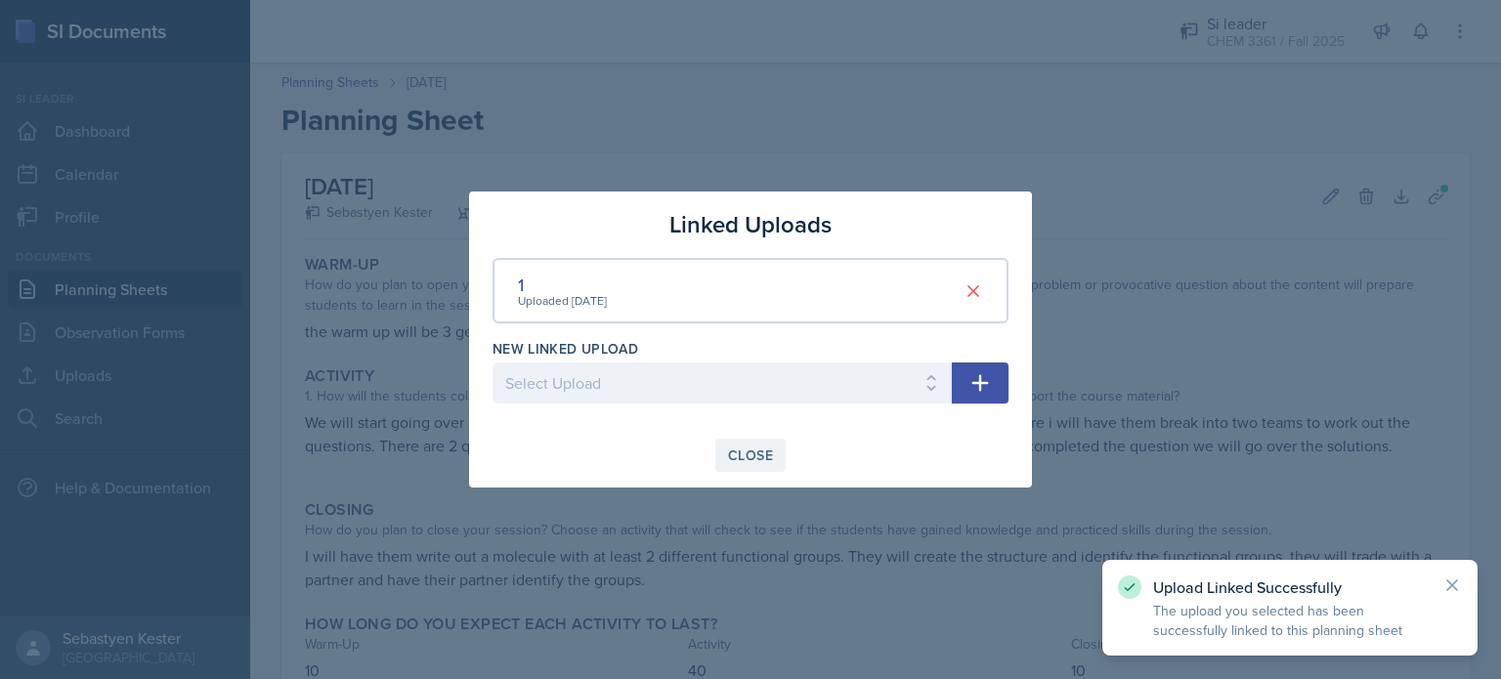
click at [759, 460] on div "Close" at bounding box center [750, 456] width 45 height 16
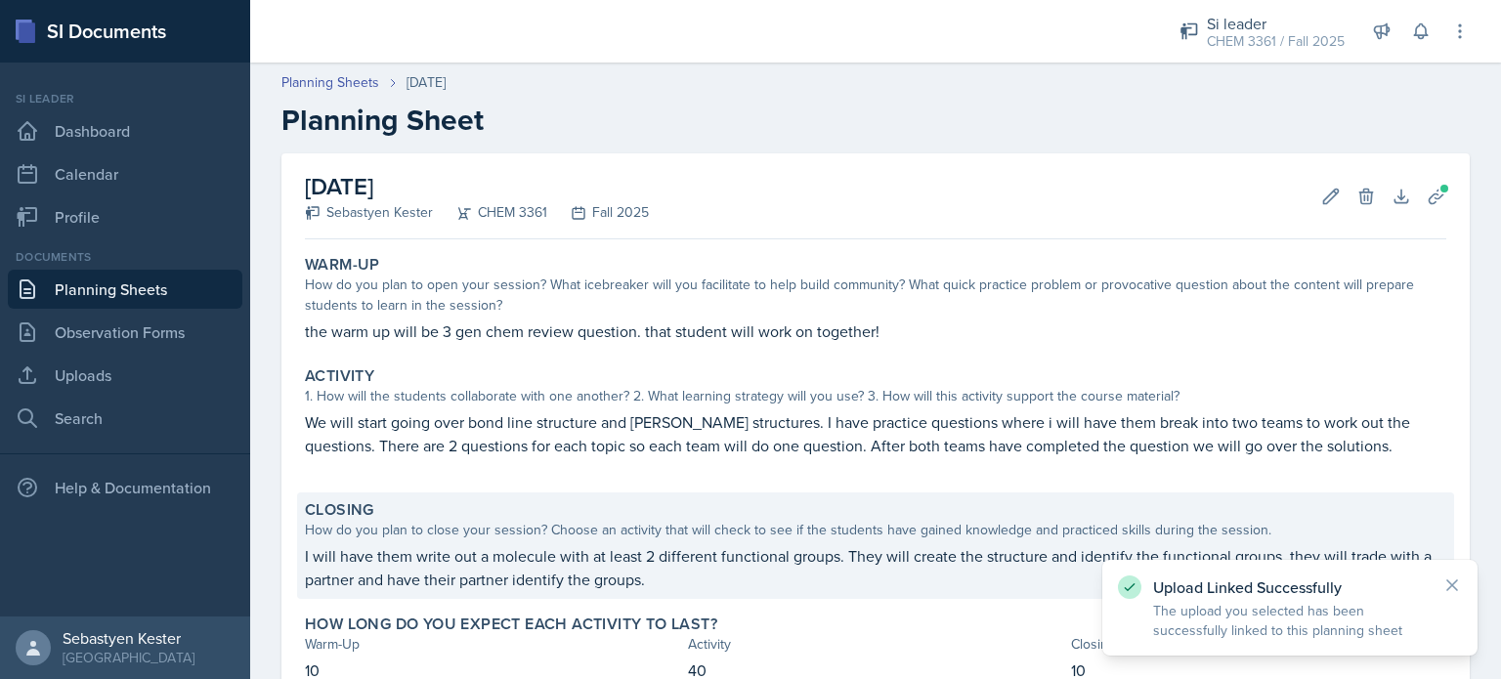
scroll to position [137, 0]
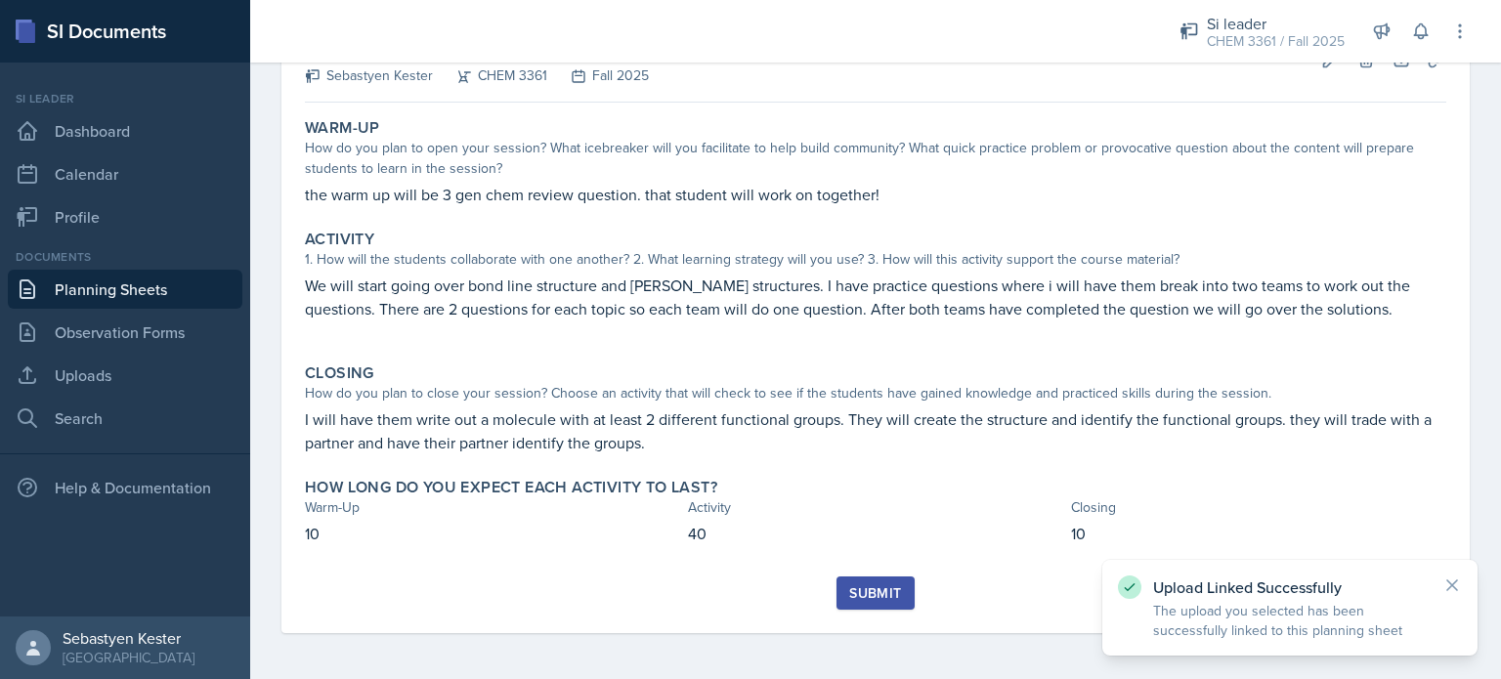
click at [859, 588] on div "Submit" at bounding box center [875, 594] width 52 height 16
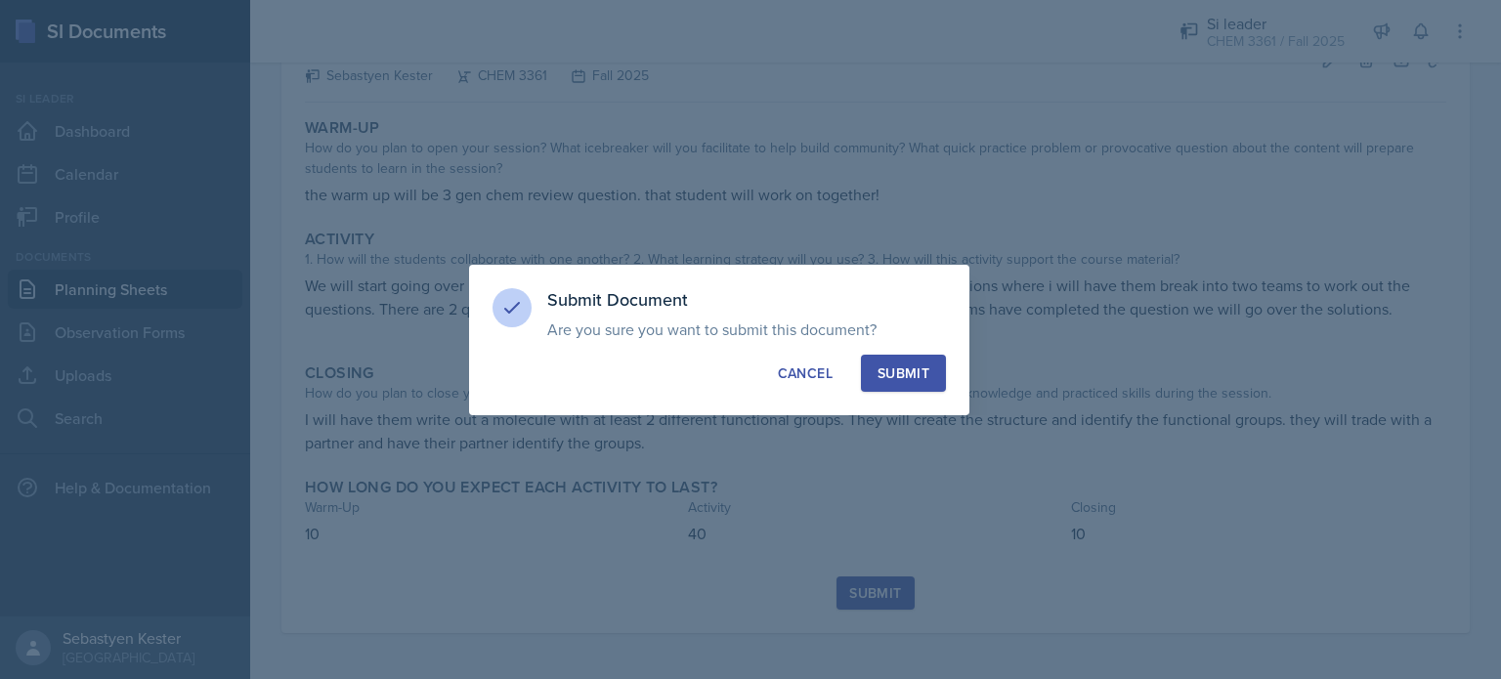
click at [913, 371] on div "Submit" at bounding box center [904, 374] width 52 height 20
